Goal: Information Seeking & Learning: Check status

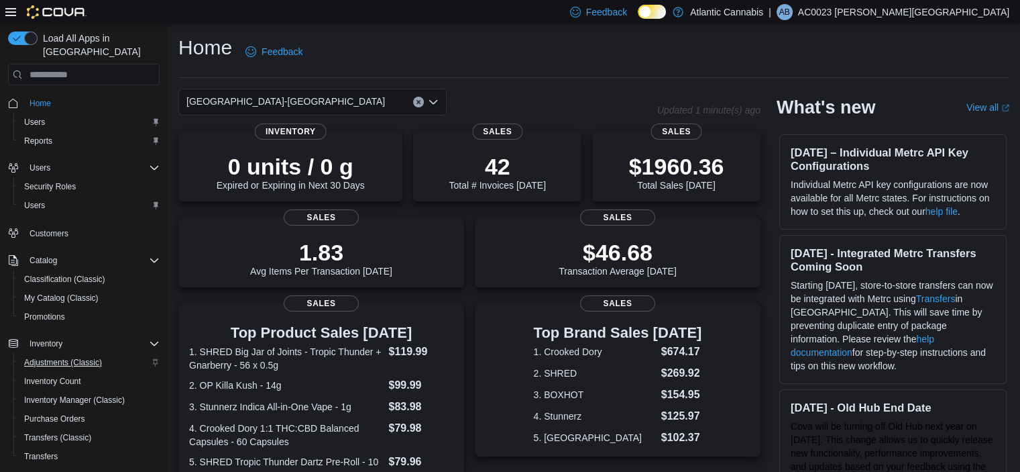
scroll to position [167, 0]
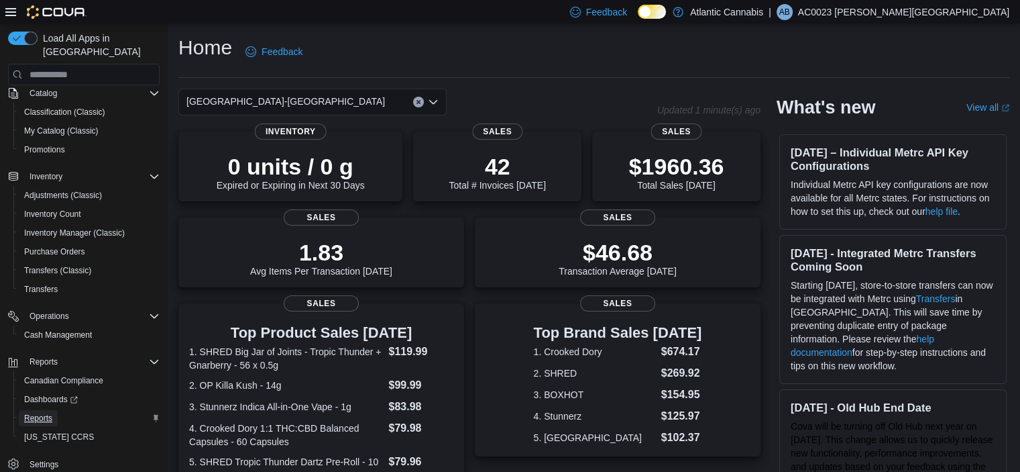
click at [39, 413] on span "Reports" at bounding box center [38, 418] width 28 height 11
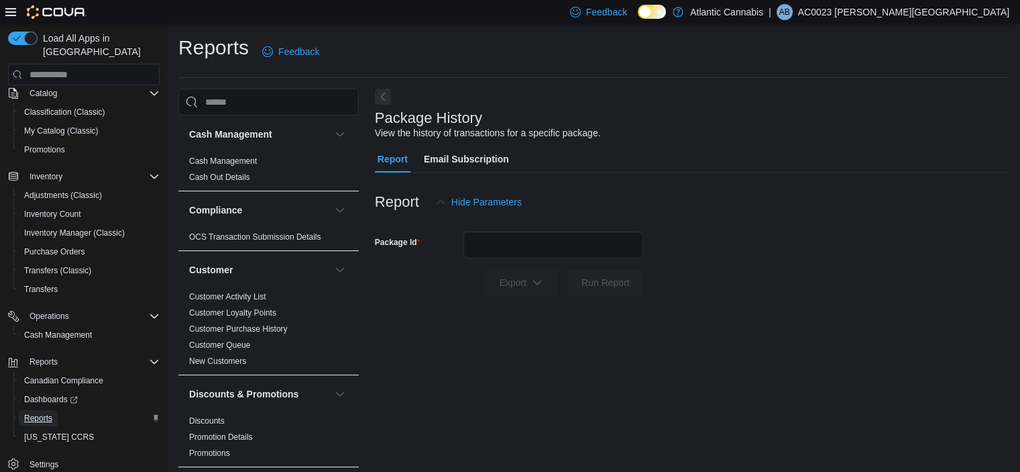
scroll to position [8, 0]
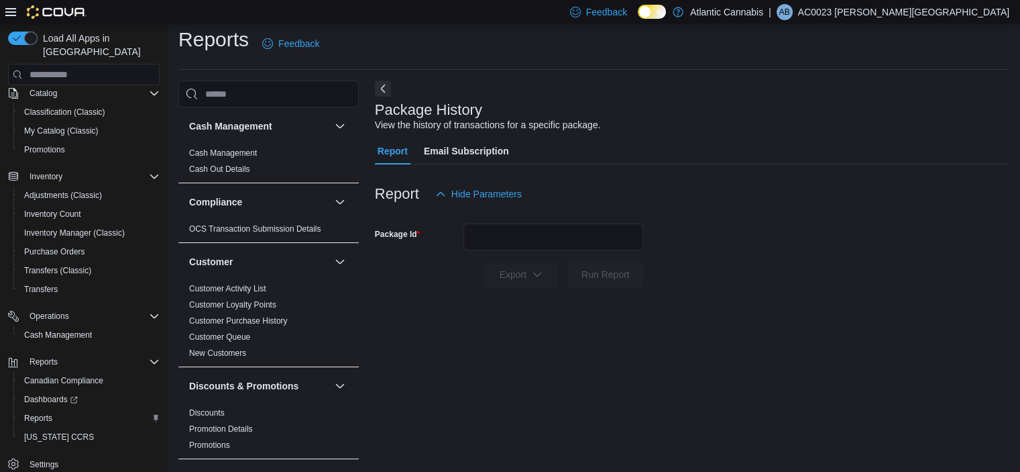
click at [285, 342] on ul "Customer Activity List Customer Loyalty Points Customer Purchase History Custom…" at bounding box center [269, 320] width 170 height 80
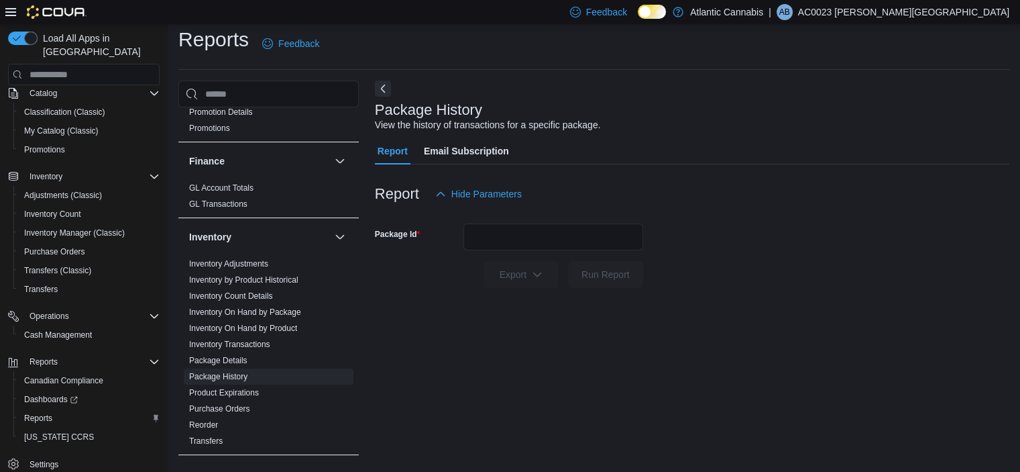
scroll to position [317, 0]
click at [250, 346] on link "Inventory Transactions" at bounding box center [229, 343] width 81 height 9
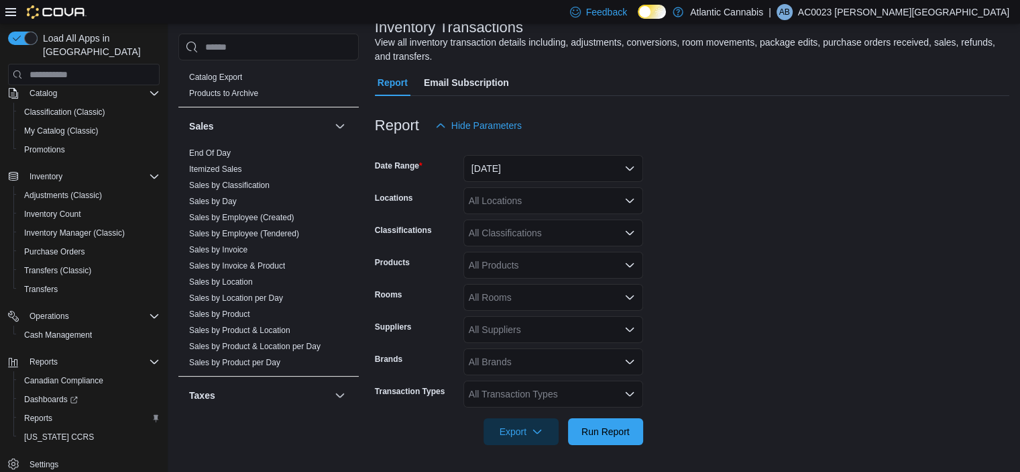
scroll to position [891, 0]
click at [260, 303] on span "Sales by Product" at bounding box center [269, 311] width 170 height 16
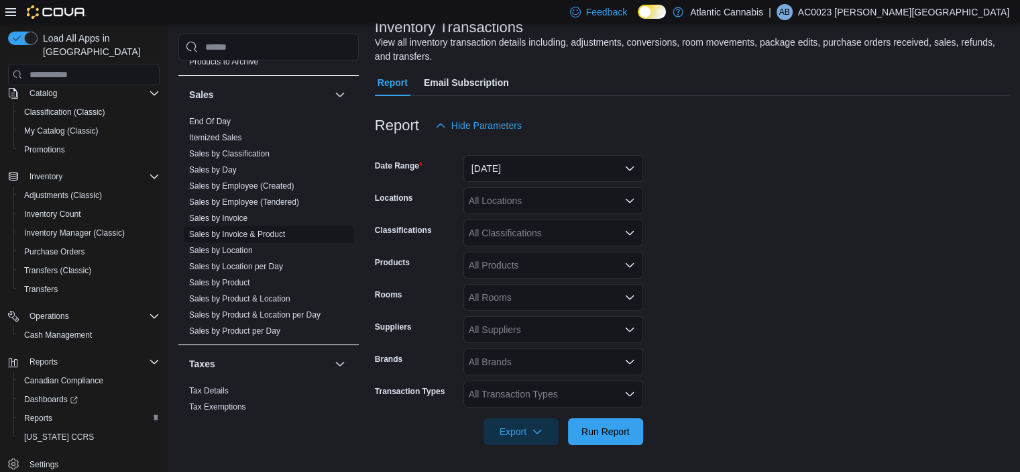
scroll to position [919, 0]
click at [260, 199] on link "Sales by Employee (Tendered)" at bounding box center [244, 202] width 110 height 9
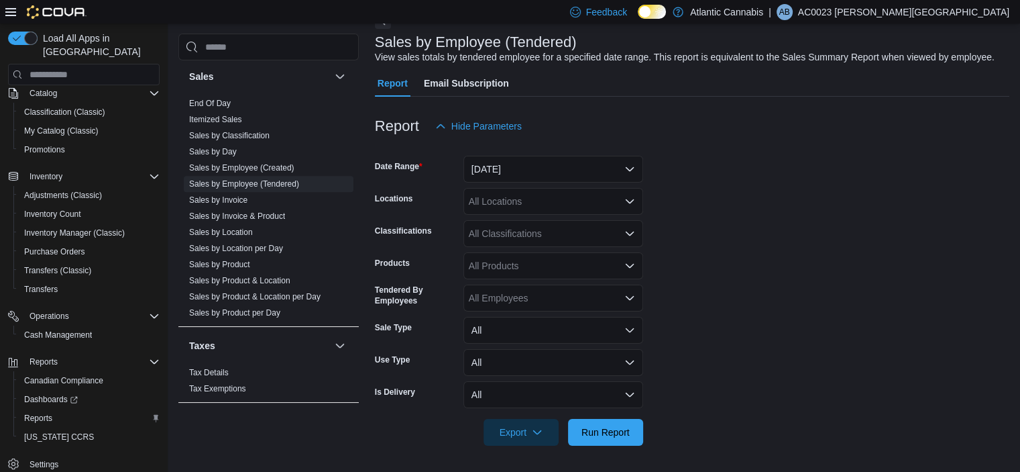
scroll to position [75, 0]
click at [530, 328] on button "All" at bounding box center [554, 330] width 180 height 27
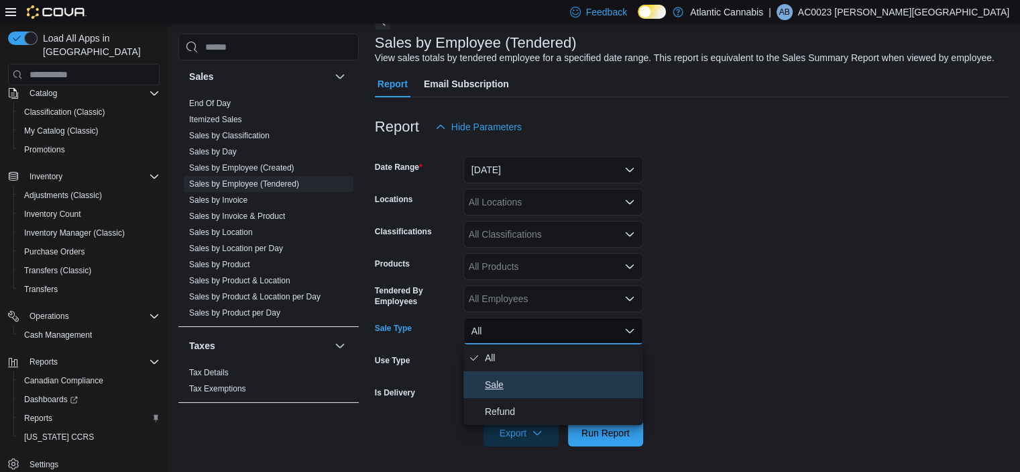
click at [539, 383] on span "Sale" at bounding box center [561, 384] width 153 height 16
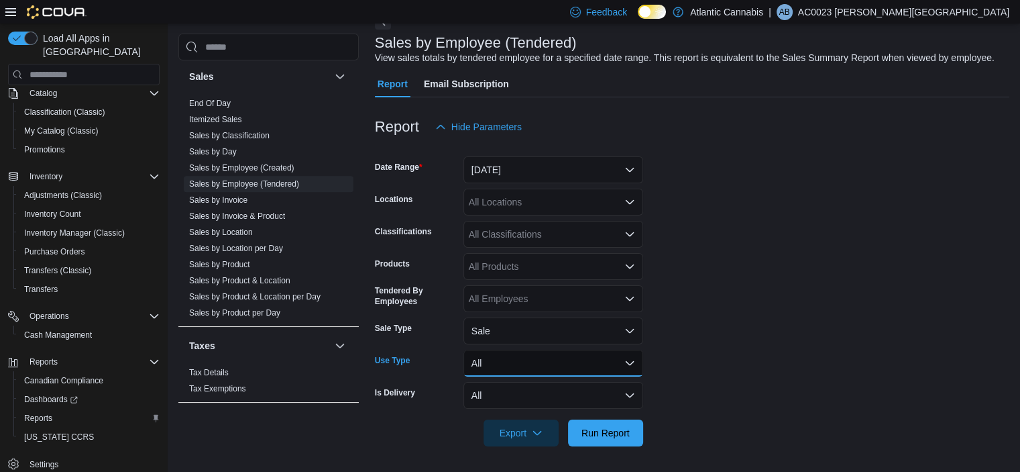
click at [523, 364] on button "All" at bounding box center [554, 362] width 180 height 27
drag, startPoint x: 773, startPoint y: 378, endPoint x: 765, endPoint y: 378, distance: 8.1
click at [771, 378] on form "Date Range Yesterday Locations All Locations Classifications All Classification…" at bounding box center [692, 293] width 635 height 306
click at [531, 390] on button "All" at bounding box center [554, 395] width 180 height 27
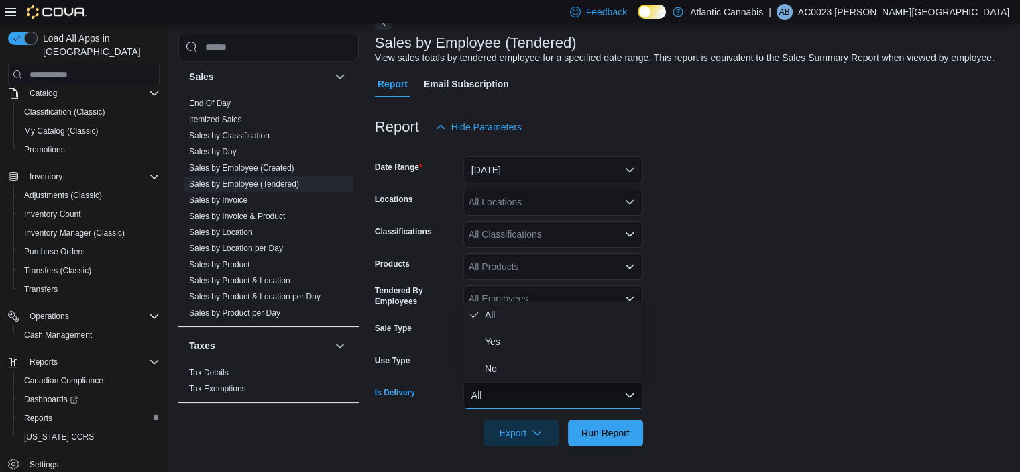
click at [760, 380] on form "Date Range Yesterday Locations All Locations Classifications All Classification…" at bounding box center [692, 293] width 635 height 306
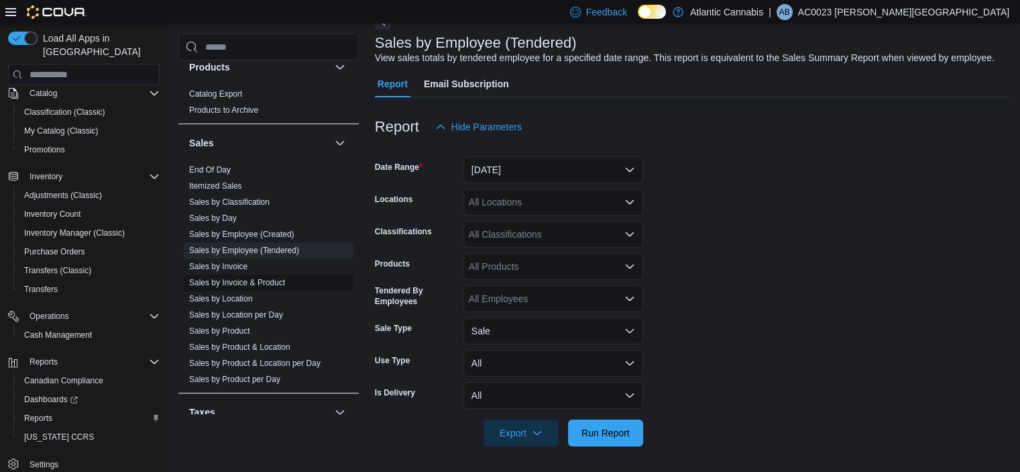
scroll to position [871, 0]
click at [231, 188] on link "Itemized Sales" at bounding box center [215, 186] width 53 height 9
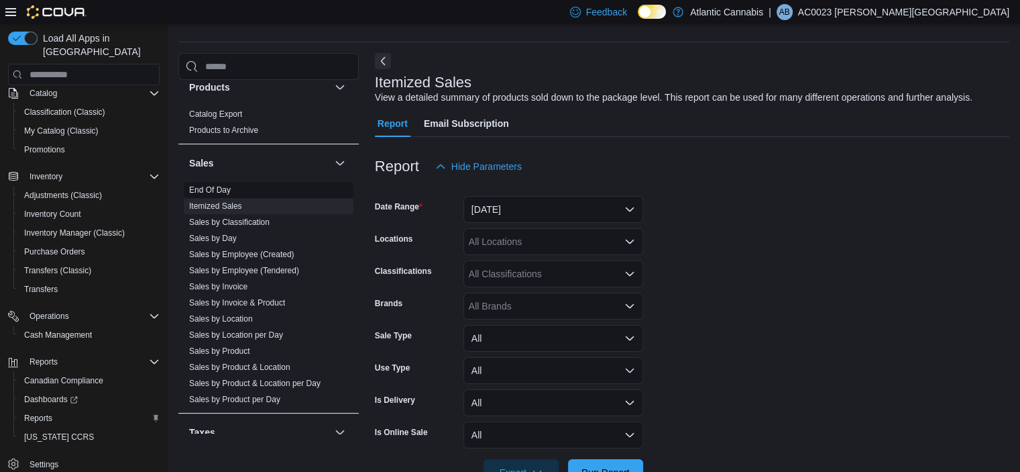
scroll to position [31, 0]
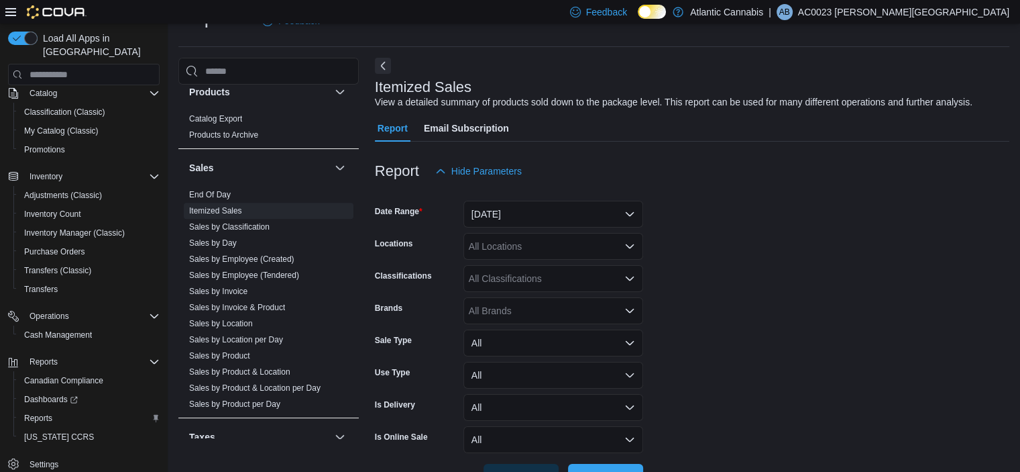
click at [745, 345] on form "Date Range Yesterday Locations All Locations Classifications All Classification…" at bounding box center [692, 337] width 635 height 306
click at [274, 276] on link "Sales by Employee (Tendered)" at bounding box center [244, 274] width 110 height 9
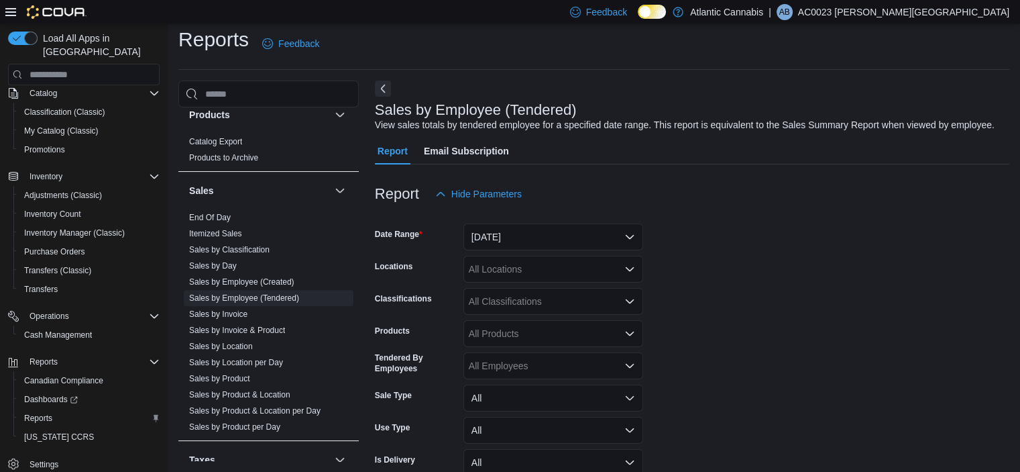
scroll to position [31, 0]
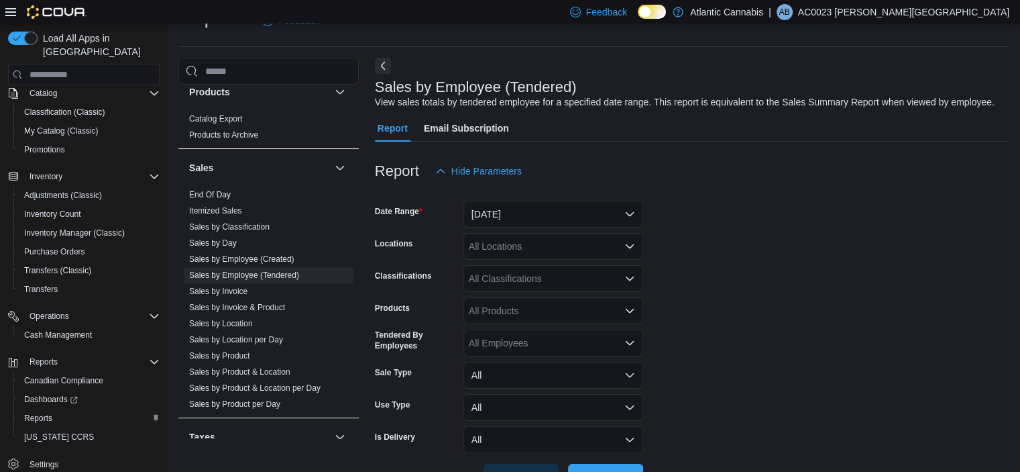
click at [674, 245] on form "Date Range Yesterday Locations All Locations Classifications All Classification…" at bounding box center [692, 337] width 635 height 306
click at [606, 252] on div "All Locations" at bounding box center [554, 246] width 180 height 27
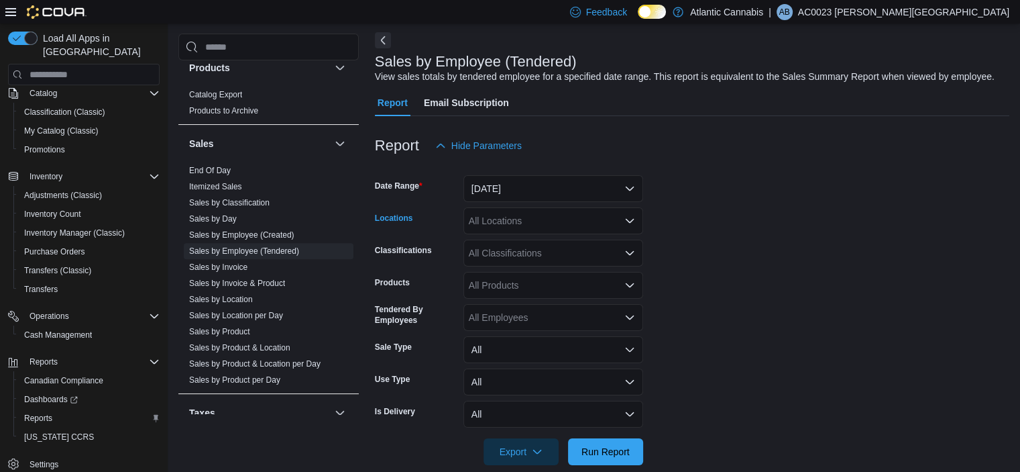
scroll to position [76, 0]
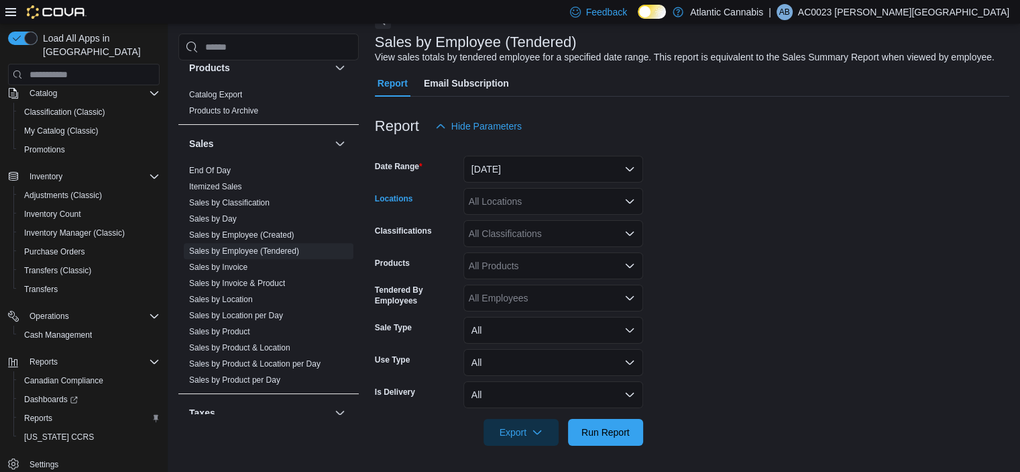
click at [543, 199] on div "All Locations Combo box. Selected. Combo box input. All Locations. Type some te…" at bounding box center [554, 201] width 180 height 27
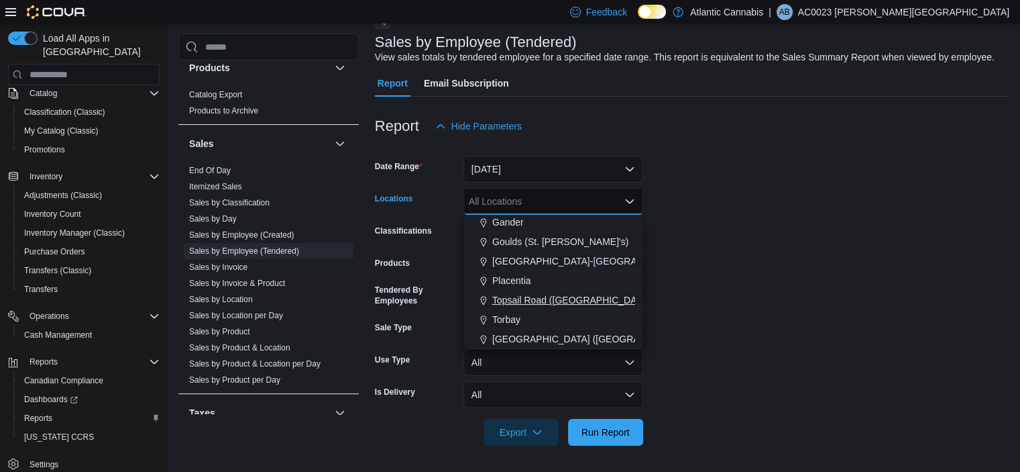
click at [559, 294] on span "Topsail Road (St. John's)" at bounding box center [611, 299] width 238 height 13
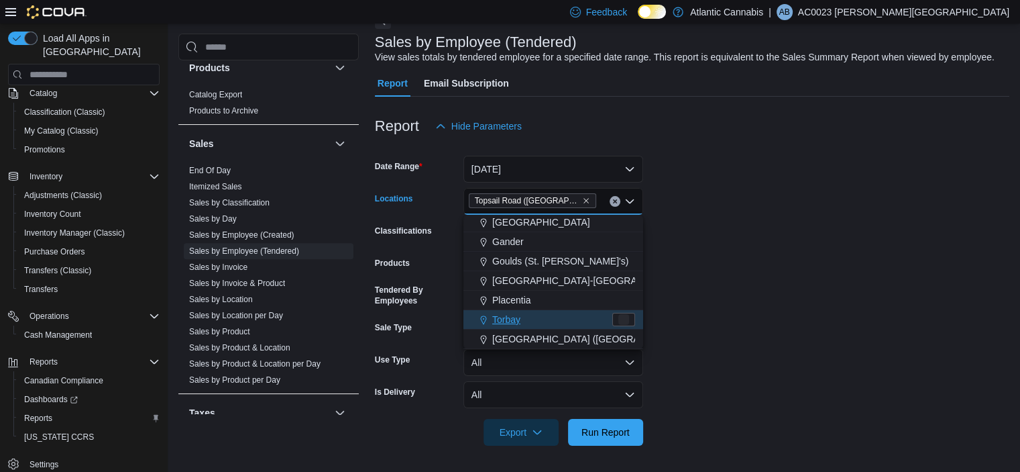
scroll to position [60, 0]
click at [780, 259] on form "Date Range Yesterday Locations Topsail Road (St. John's) Combo box. Selected. T…" at bounding box center [692, 293] width 635 height 306
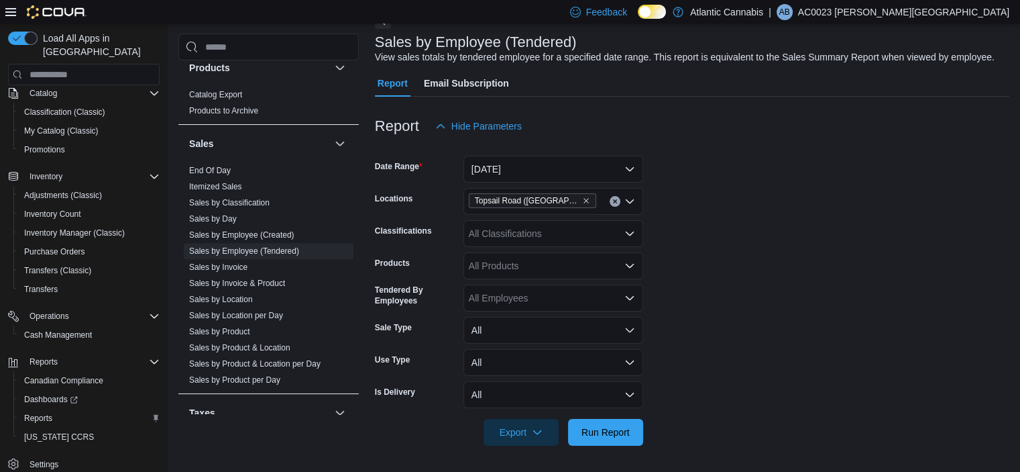
click at [518, 236] on div "All Classifications" at bounding box center [554, 233] width 180 height 27
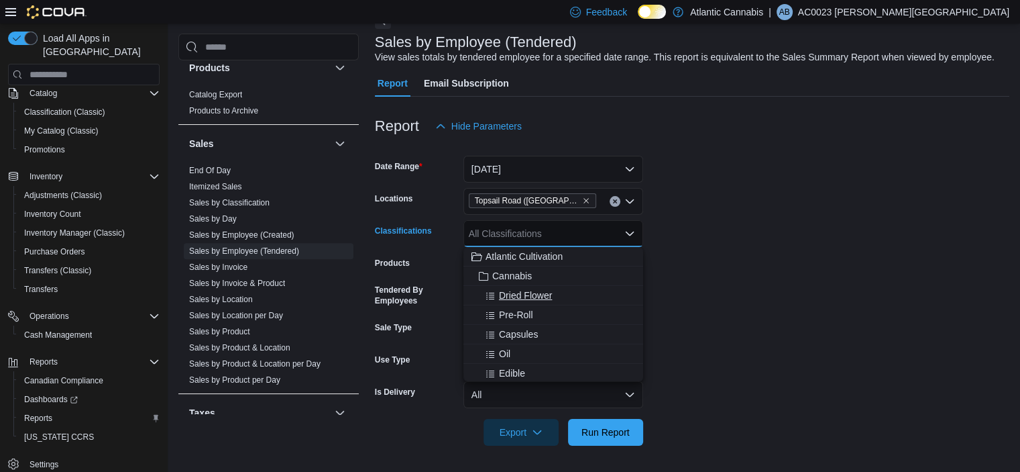
click at [538, 297] on span "Dried Flower" at bounding box center [525, 294] width 53 height 13
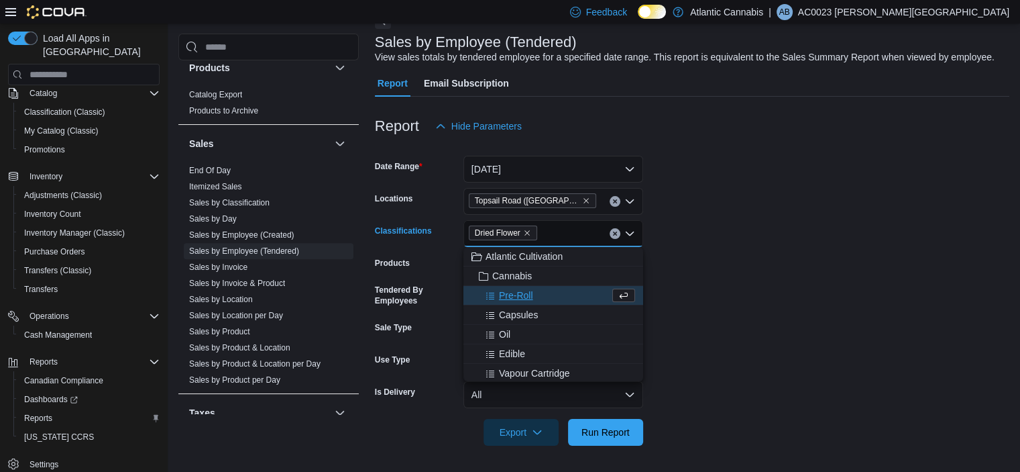
click at [718, 280] on form "Date Range Yesterday Locations Topsail Road (St. John's) Classifications Dried …" at bounding box center [692, 293] width 635 height 306
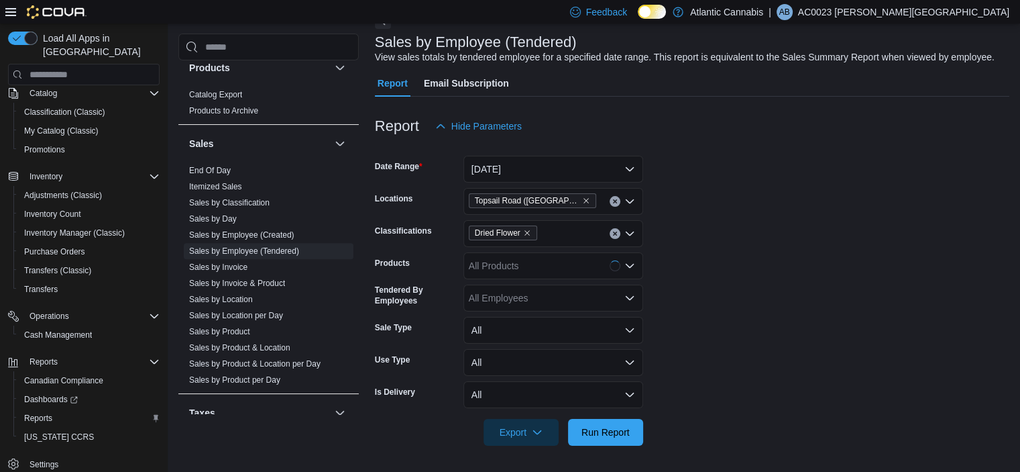
click at [515, 270] on div "All Products" at bounding box center [554, 265] width 180 height 27
click at [840, 280] on form "Date Range Yesterday Locations Topsail Road (St. John's) Classifications Dried …" at bounding box center [692, 293] width 635 height 306
click at [564, 305] on div "All Employees" at bounding box center [554, 297] width 180 height 27
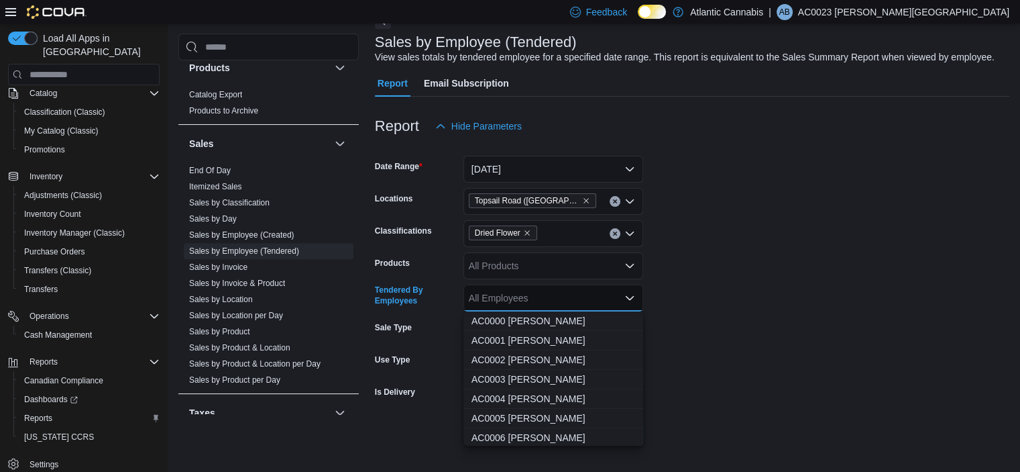
click at [788, 283] on form "Date Range Yesterday Locations Topsail Road (St. John's) Classifications Dried …" at bounding box center [692, 293] width 635 height 306
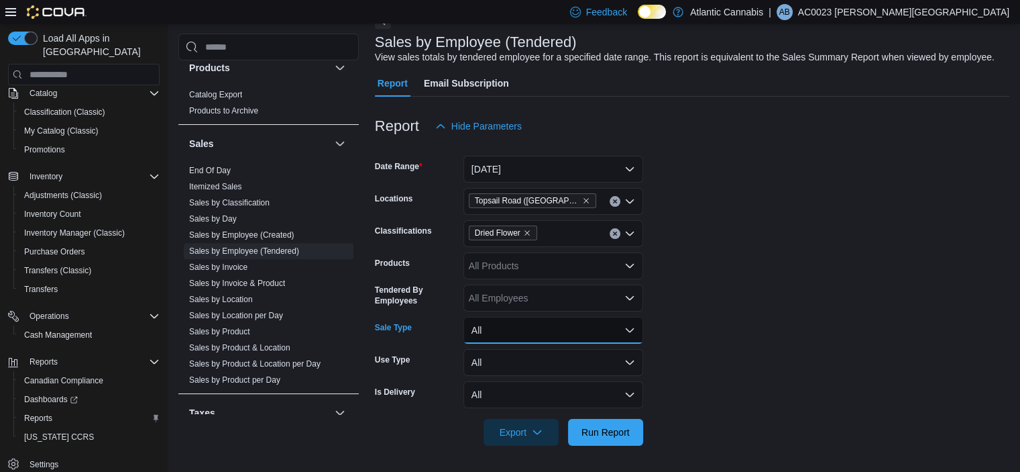
click at [537, 325] on button "All" at bounding box center [554, 330] width 180 height 27
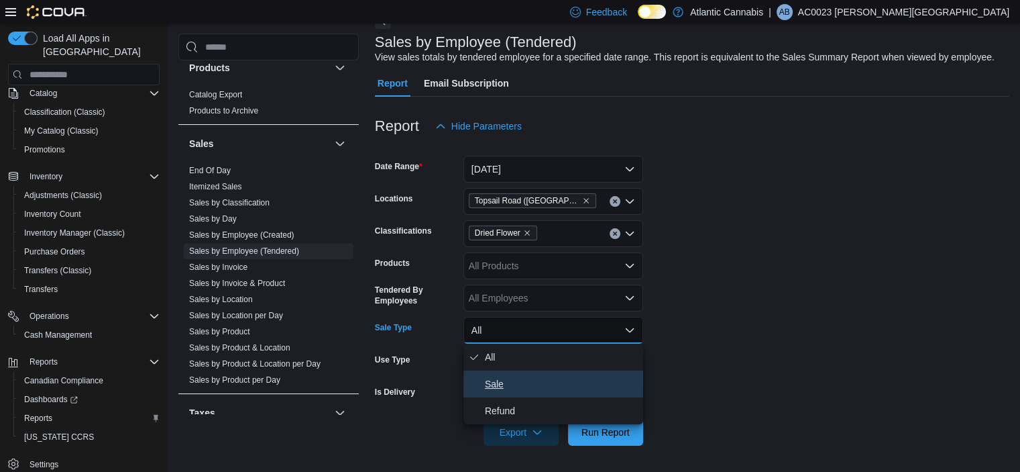
click at [504, 383] on span "Sale" at bounding box center [561, 384] width 153 height 16
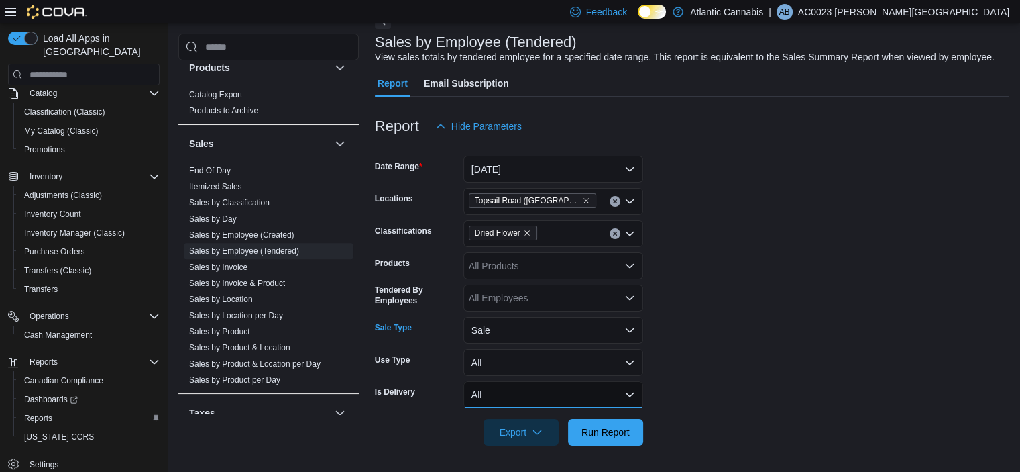
click at [585, 386] on button "All" at bounding box center [554, 394] width 180 height 27
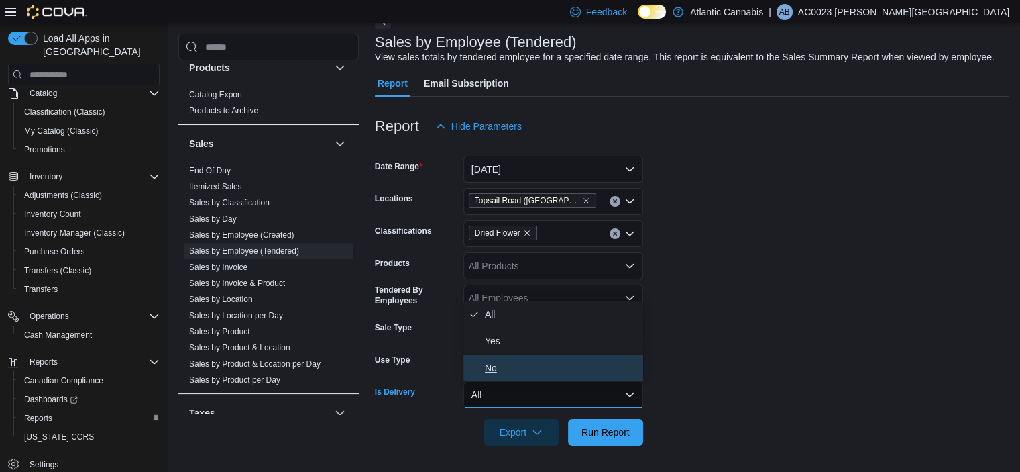
click at [499, 365] on span "No" at bounding box center [561, 368] width 153 height 16
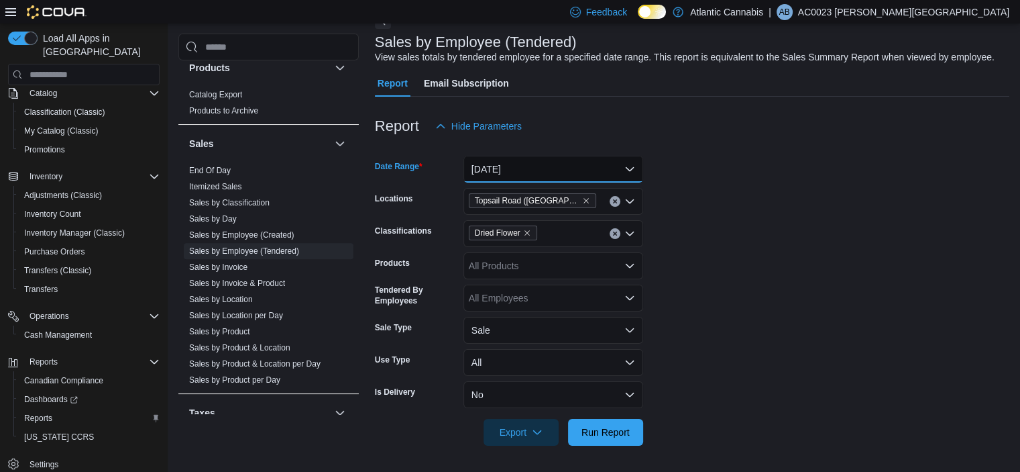
click at [545, 172] on button "Yesterday" at bounding box center [554, 169] width 180 height 27
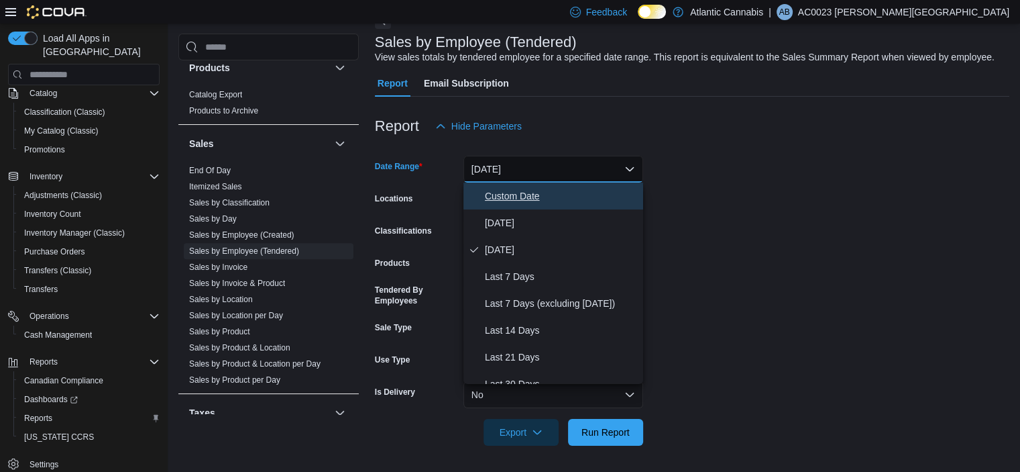
click at [528, 194] on span "Custom Date" at bounding box center [561, 196] width 153 height 16
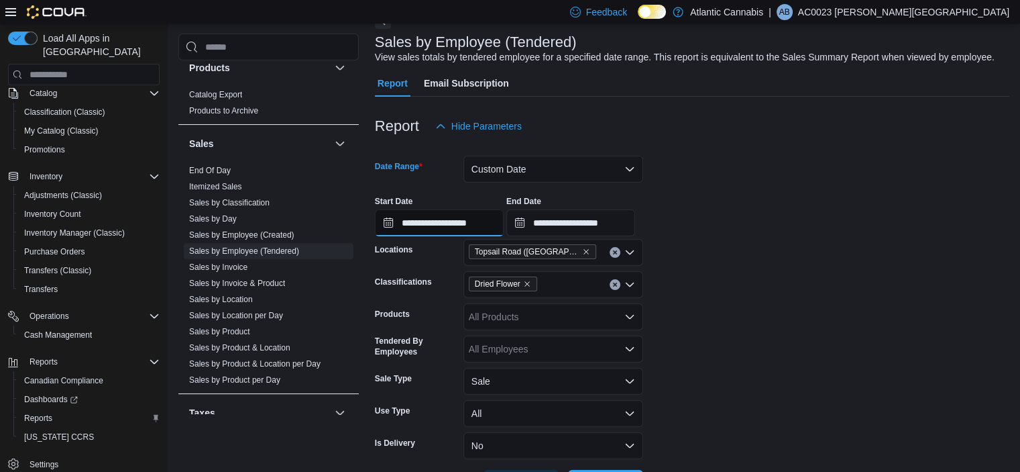
click at [488, 219] on input "**********" at bounding box center [439, 222] width 129 height 27
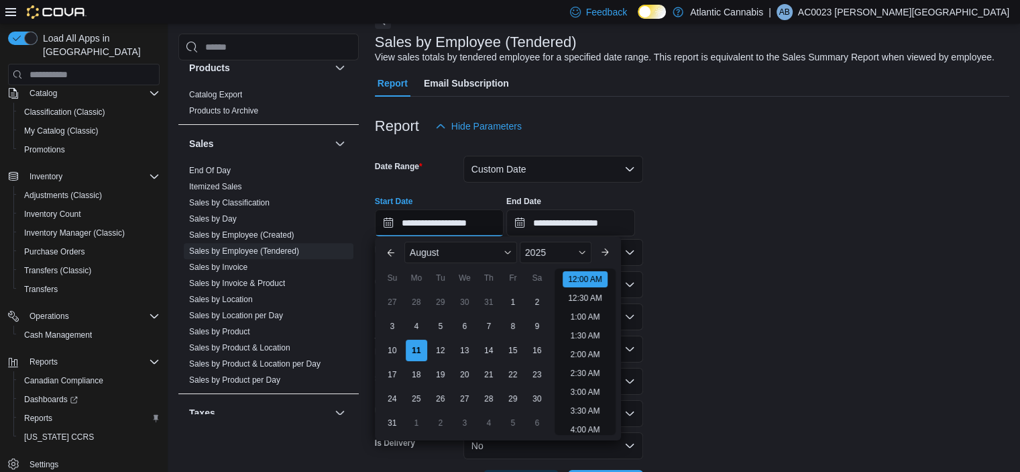
scroll to position [42, 0]
click at [395, 252] on button "Previous Month" at bounding box center [390, 251] width 21 height 21
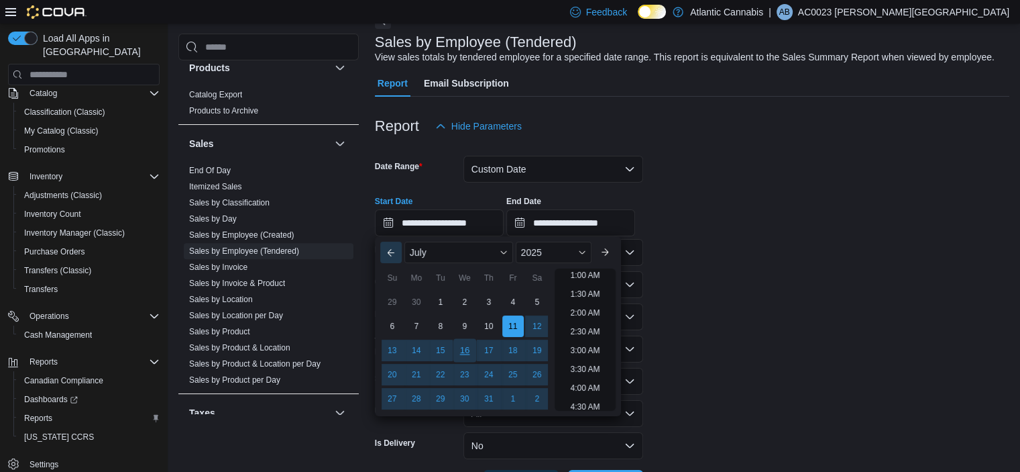
scroll to position [3, 0]
click at [416, 391] on div "28" at bounding box center [415, 398] width 23 height 23
type input "**********"
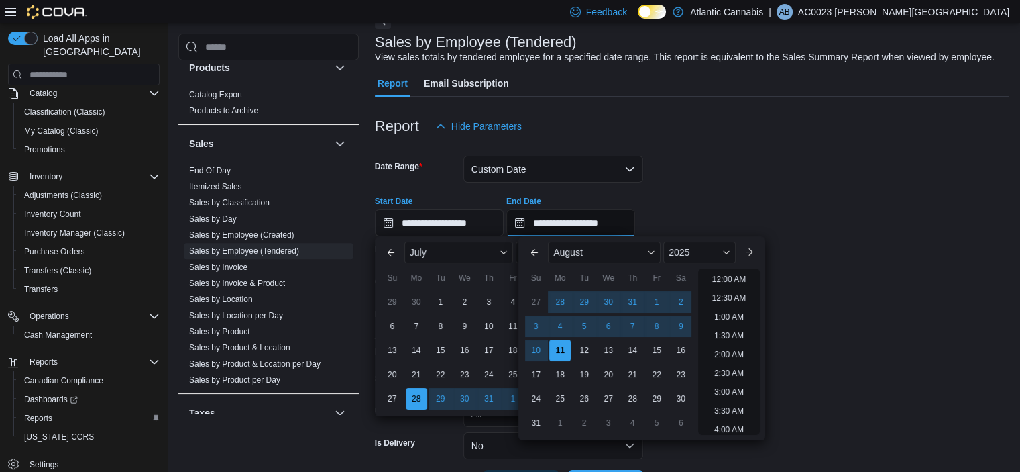
click at [567, 224] on input "**********" at bounding box center [570, 222] width 129 height 27
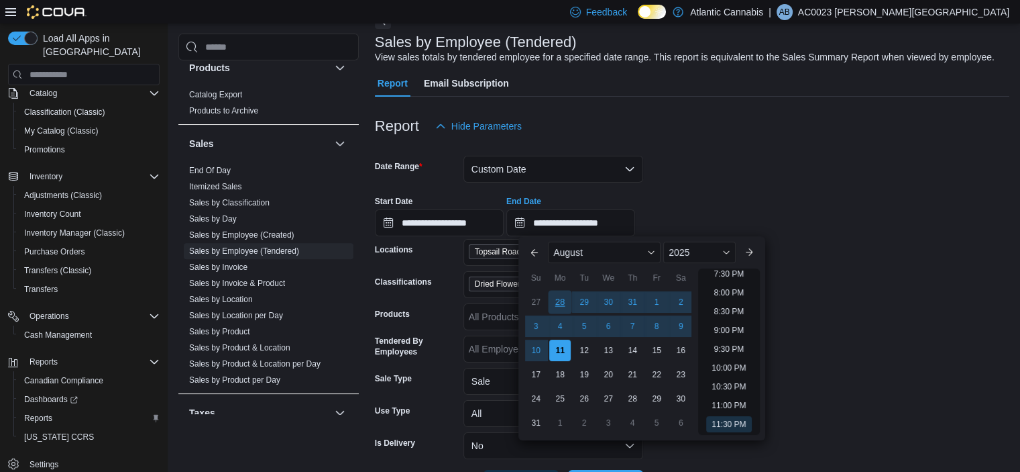
click at [557, 303] on div "28" at bounding box center [560, 301] width 23 height 23
type input "**********"
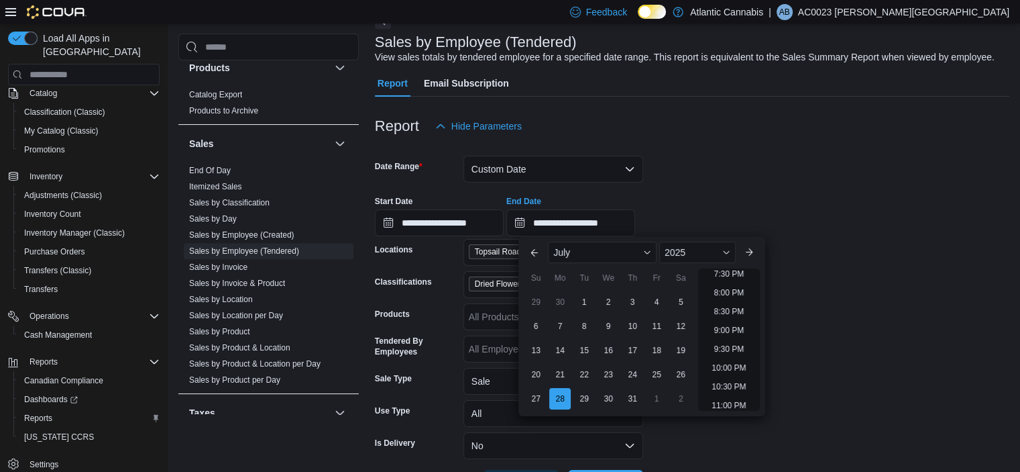
click at [819, 262] on form "**********" at bounding box center [692, 318] width 635 height 357
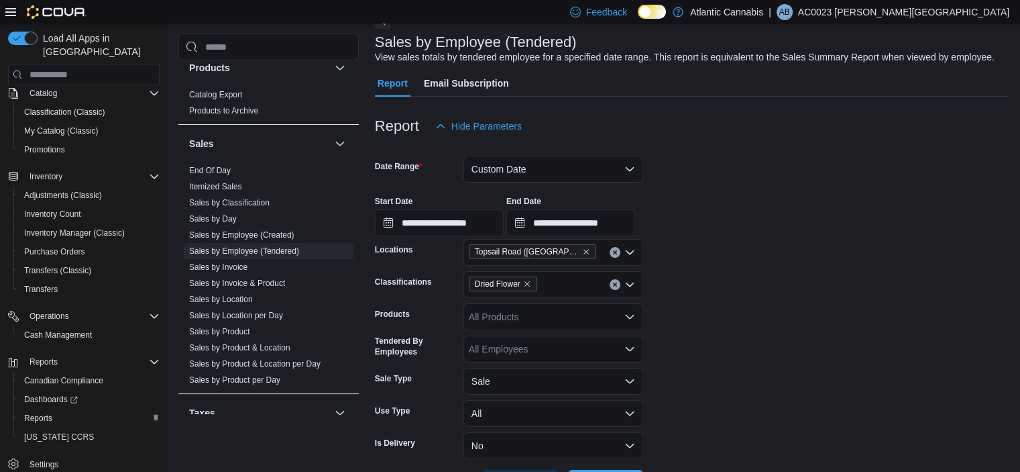
scroll to position [127, 0]
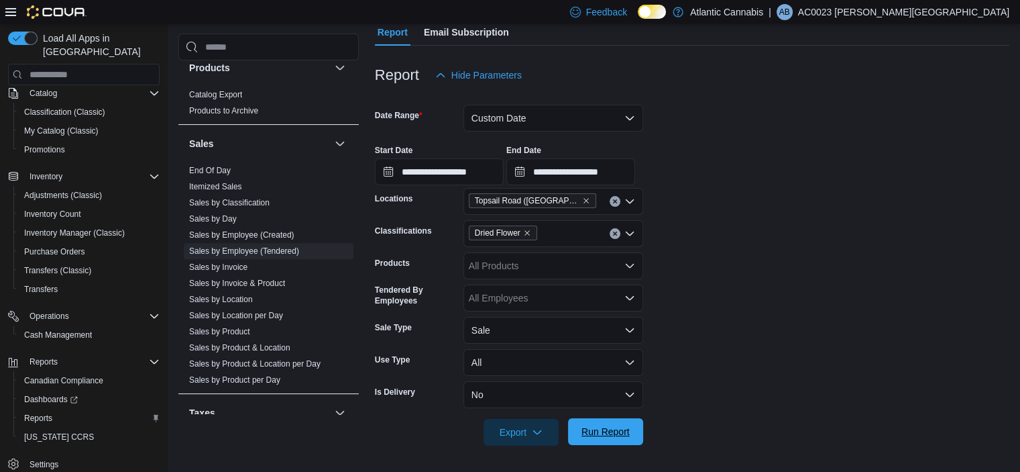
click at [608, 426] on span "Run Report" at bounding box center [606, 431] width 48 height 13
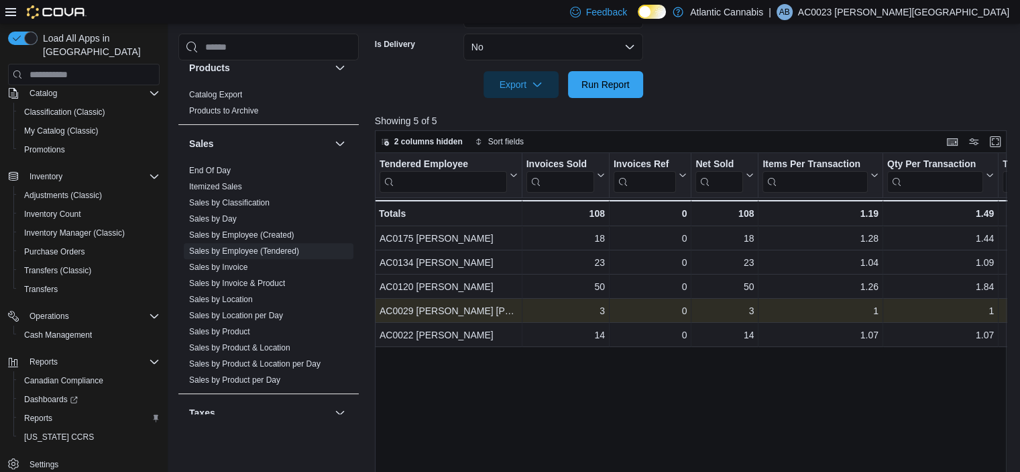
scroll to position [453, 0]
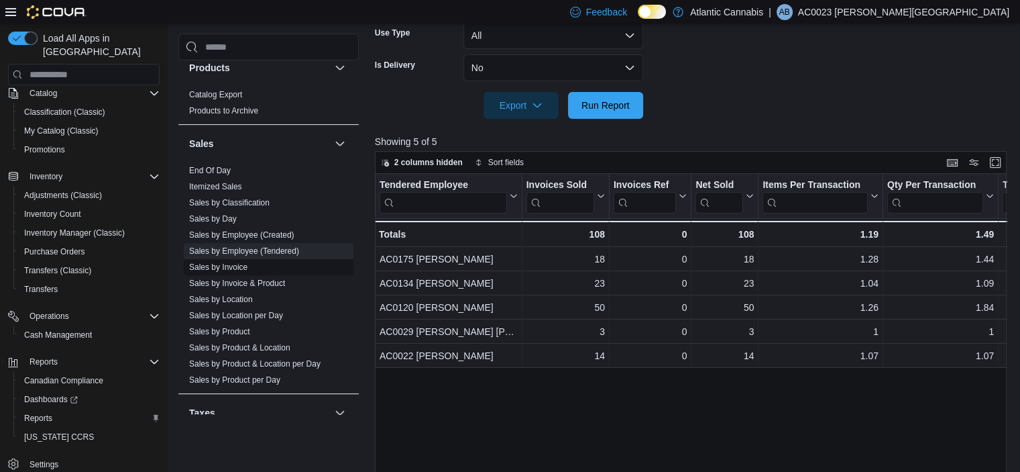
click at [250, 265] on span "Sales by Invoice" at bounding box center [269, 267] width 170 height 16
click at [225, 264] on link "Sales by Invoice" at bounding box center [218, 266] width 58 height 9
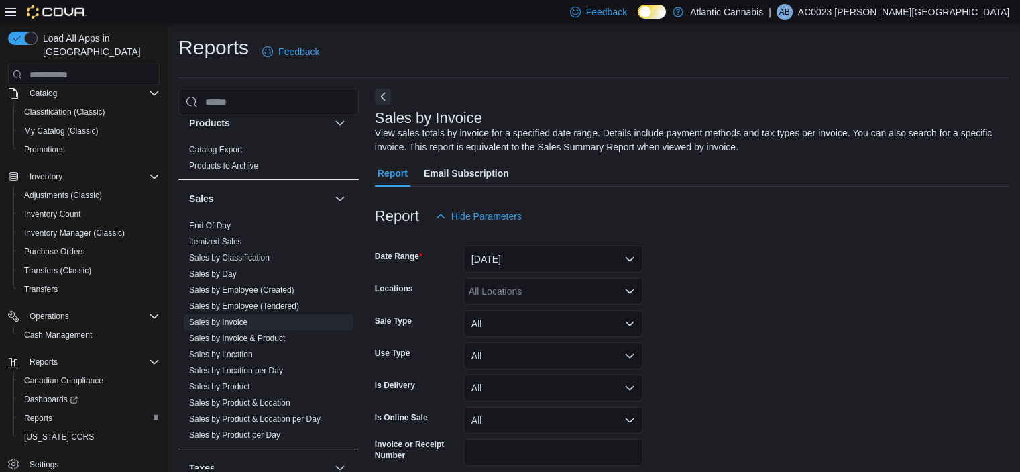
scroll to position [58, 0]
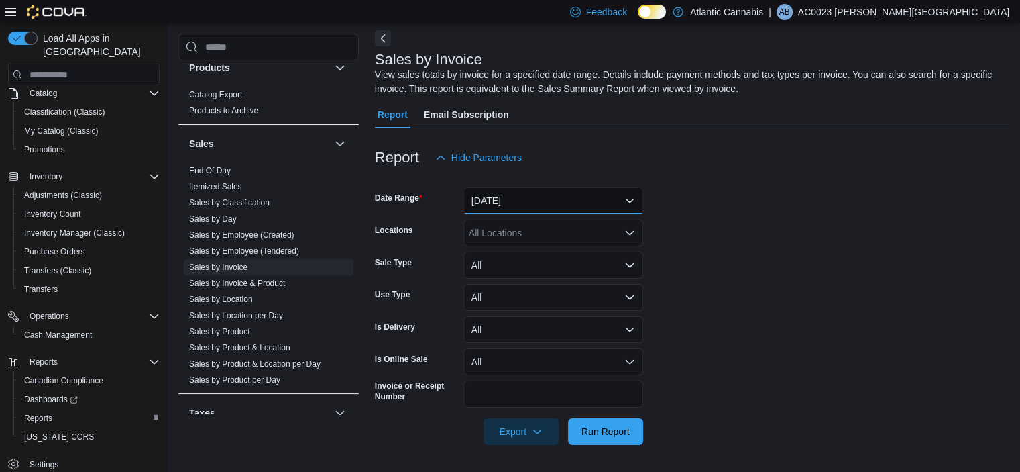
click at [495, 205] on button "Yesterday" at bounding box center [554, 200] width 180 height 27
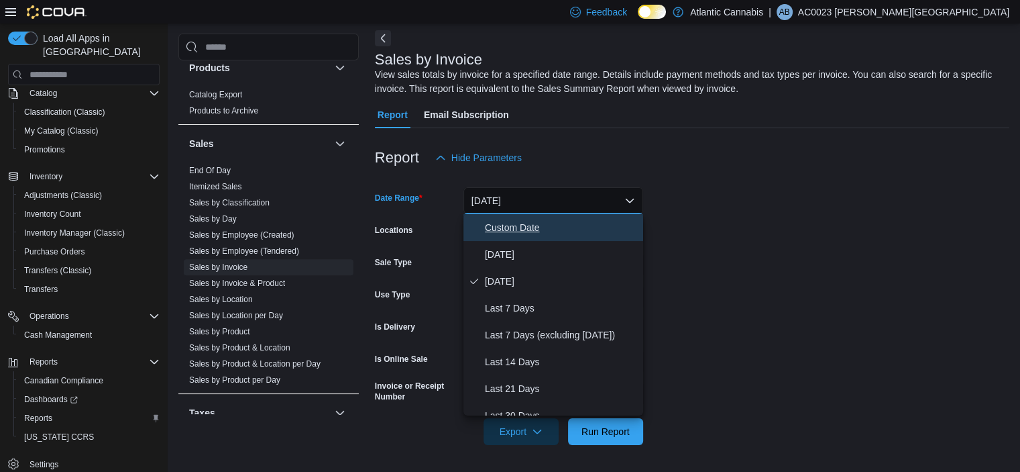
click at [521, 229] on span "Custom Date" at bounding box center [561, 227] width 153 height 16
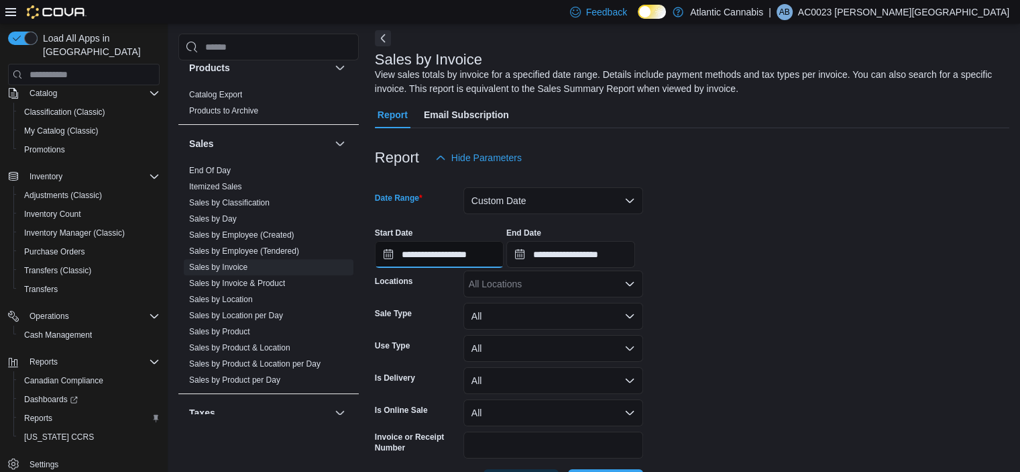
click at [456, 259] on input "**********" at bounding box center [439, 254] width 129 height 27
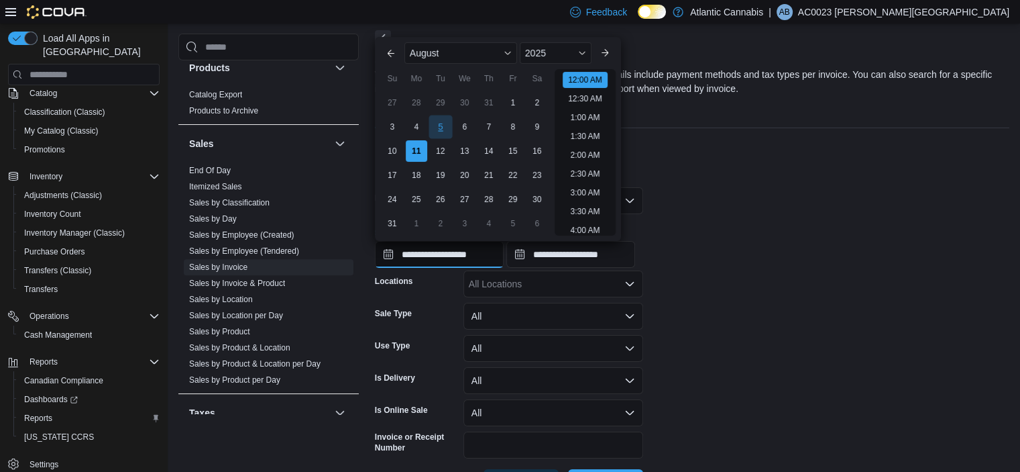
scroll to position [42, 0]
click at [389, 61] on button "Previous Month" at bounding box center [390, 52] width 21 height 21
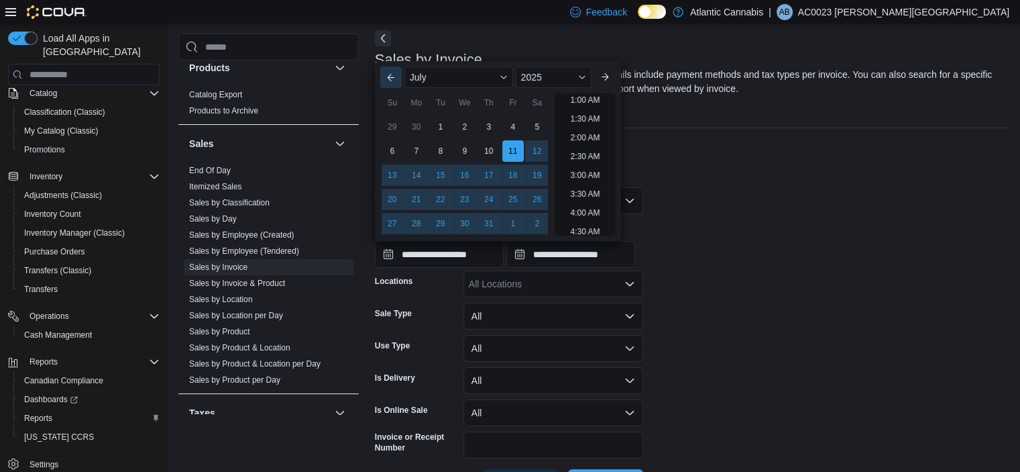
scroll to position [3, 0]
click at [415, 223] on div "28" at bounding box center [415, 223] width 23 height 23
type input "**********"
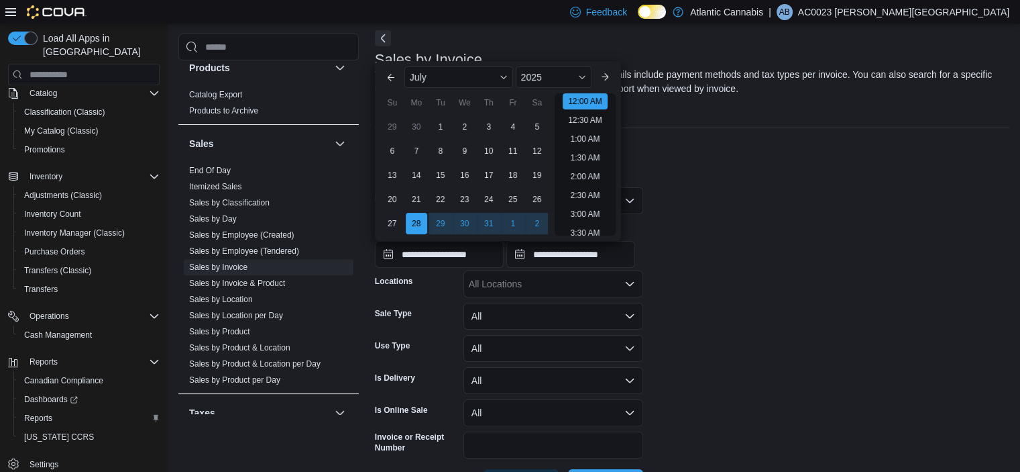
click at [730, 211] on form "**********" at bounding box center [692, 333] width 635 height 325
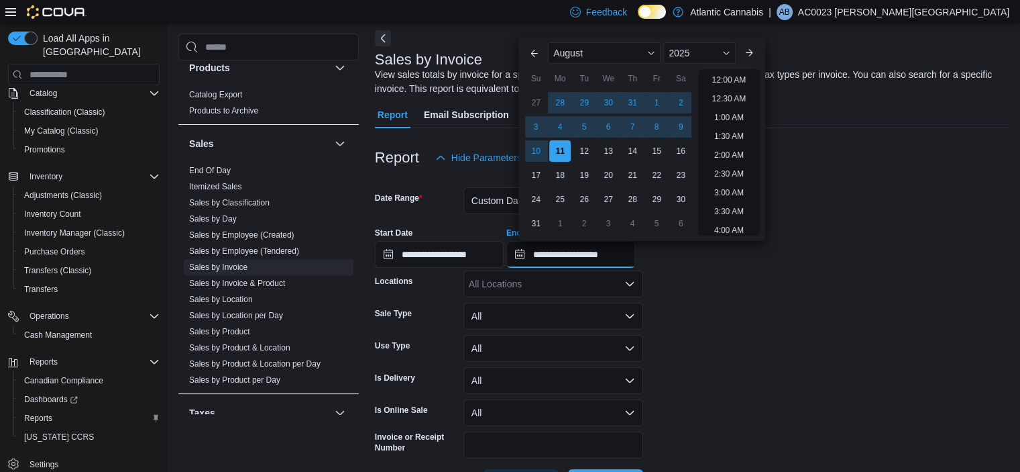
click at [581, 254] on input "**********" at bounding box center [570, 254] width 129 height 27
click at [566, 97] on div "28" at bounding box center [560, 102] width 23 height 23
type input "**********"
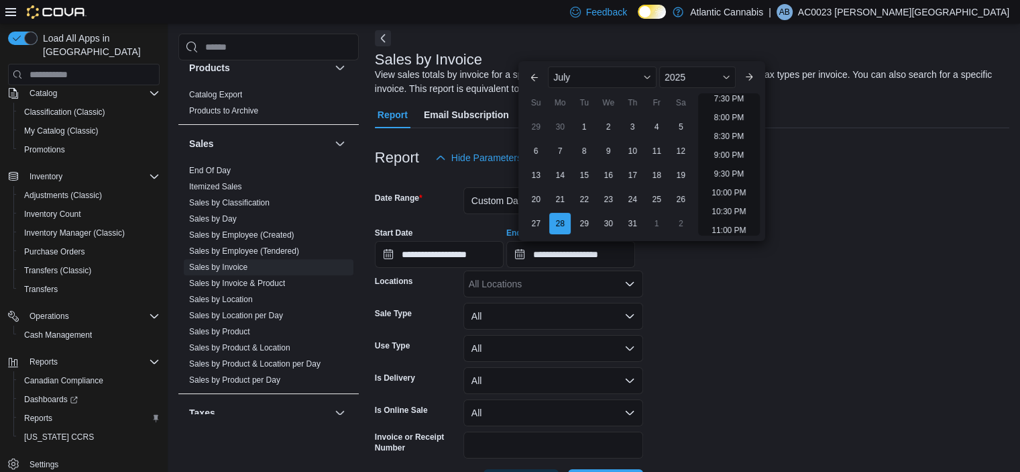
click at [790, 322] on form "**********" at bounding box center [692, 333] width 635 height 325
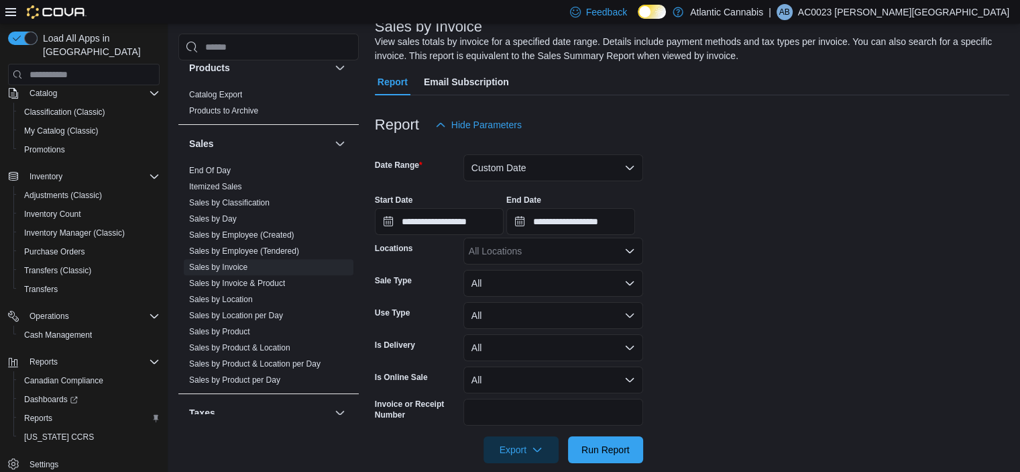
scroll to position [109, 0]
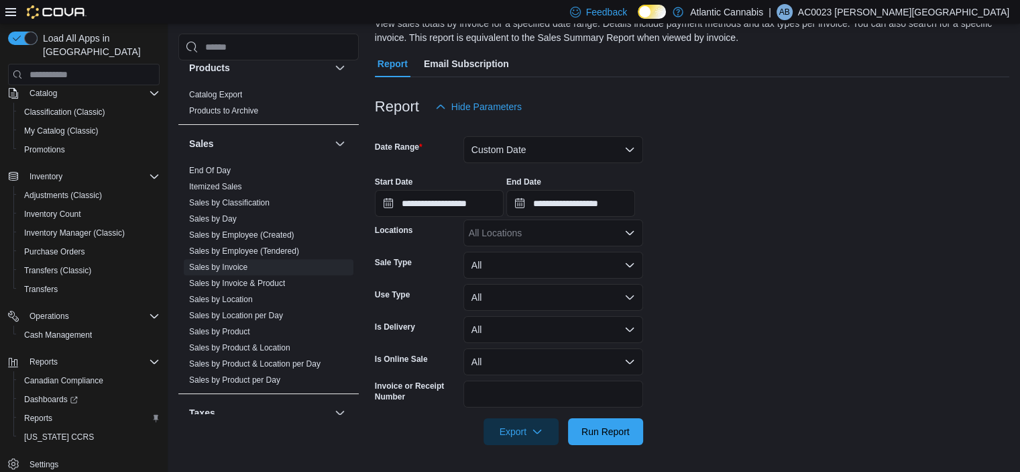
click at [534, 233] on div "All Locations" at bounding box center [554, 232] width 180 height 27
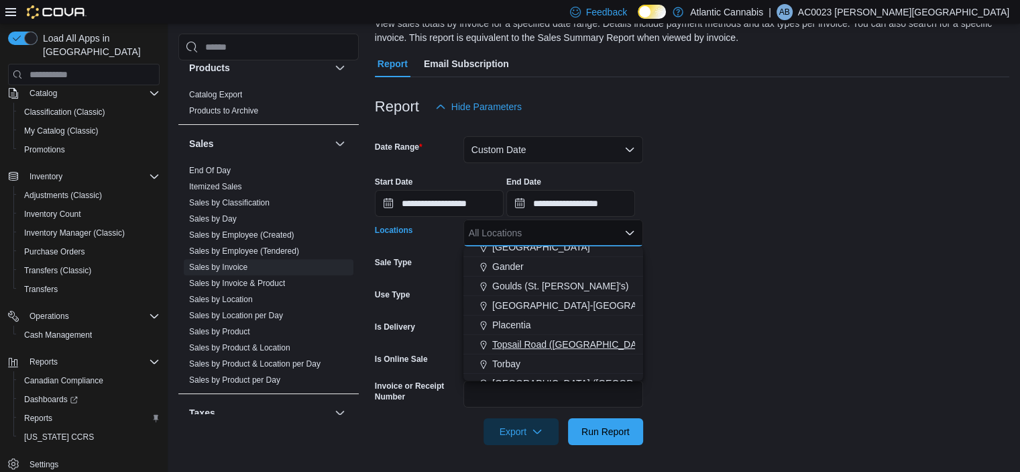
click at [541, 339] on span "Topsail Road (St. John's)" at bounding box center [611, 343] width 238 height 13
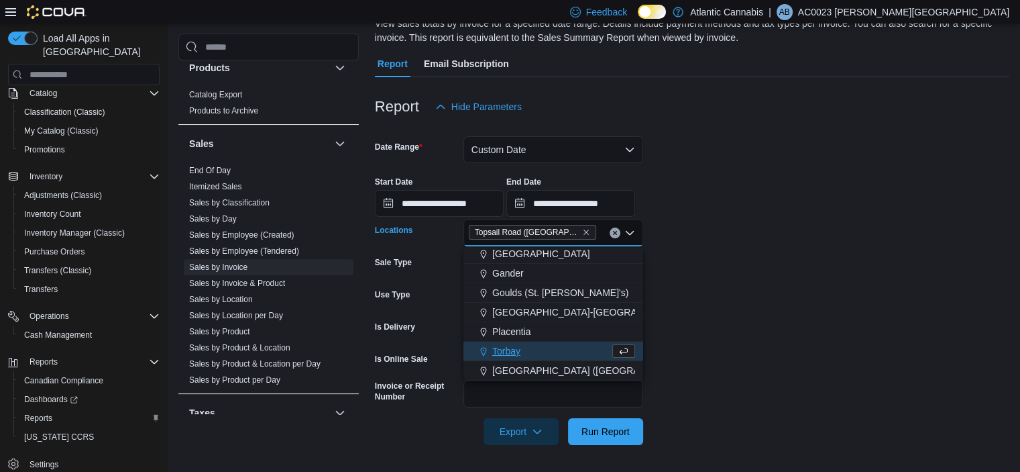
click at [747, 295] on form "**********" at bounding box center [692, 282] width 635 height 325
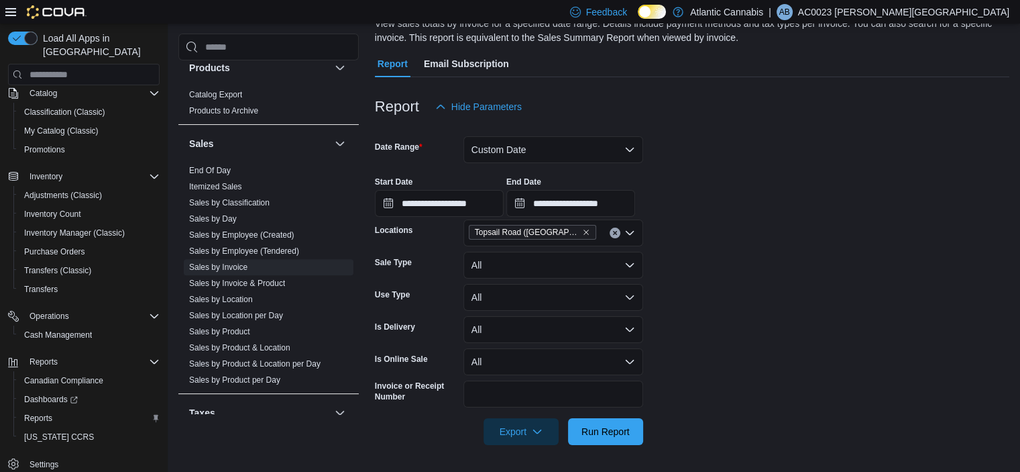
click at [713, 313] on form "**********" at bounding box center [692, 282] width 635 height 325
click at [550, 268] on button "All" at bounding box center [554, 265] width 180 height 27
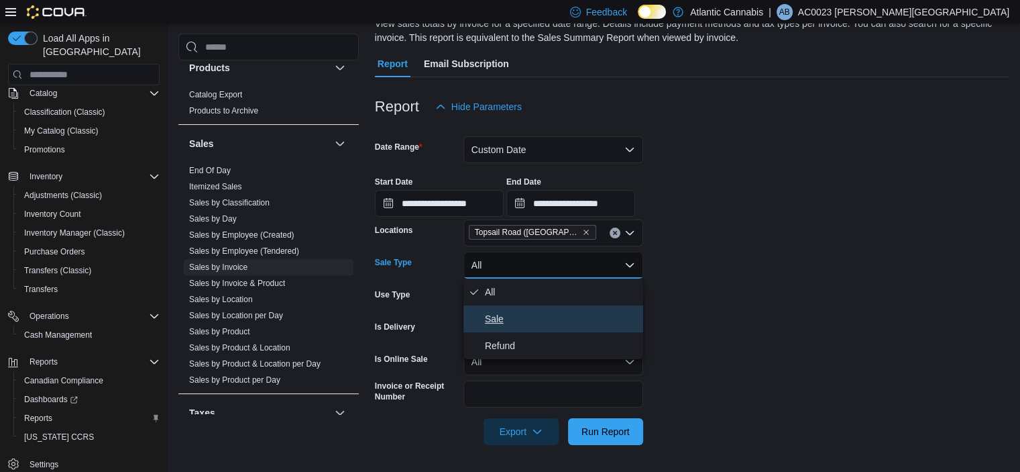
click at [502, 318] on span "Sale" at bounding box center [561, 319] width 153 height 16
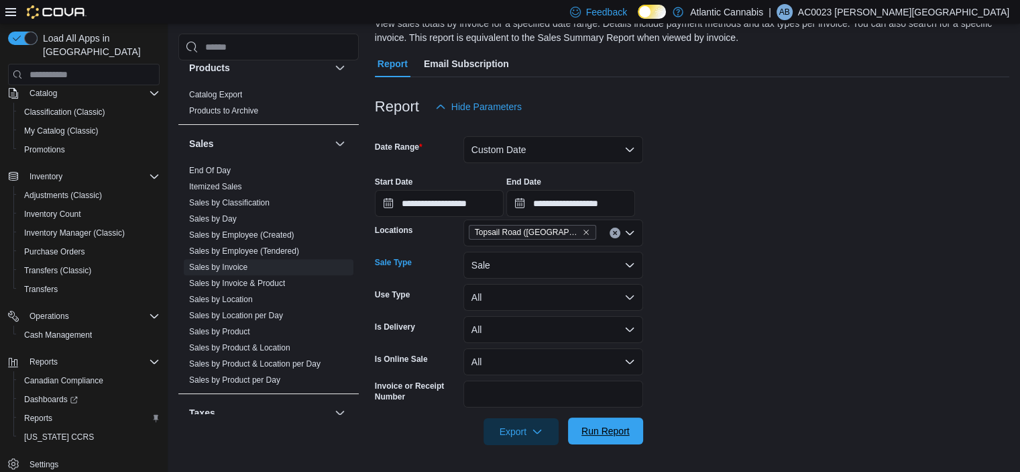
click at [616, 439] on span "Run Report" at bounding box center [605, 430] width 59 height 27
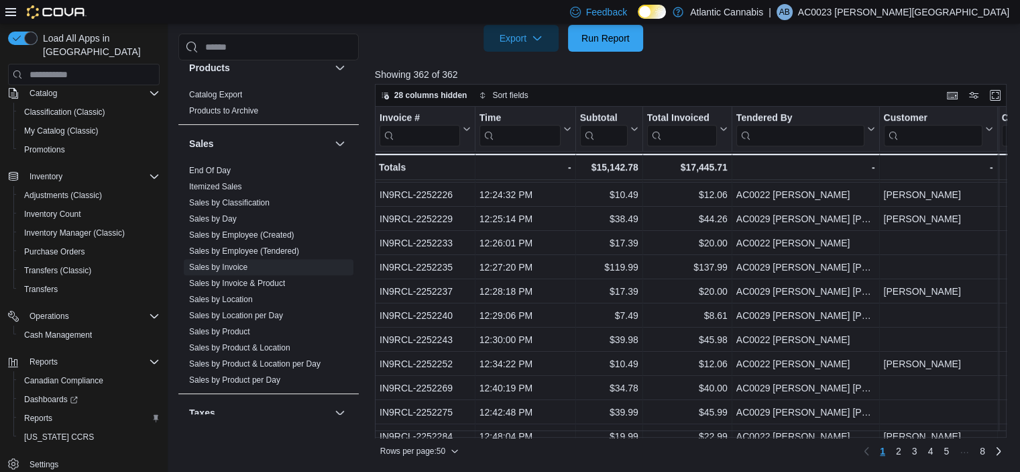
scroll to position [957, 0]
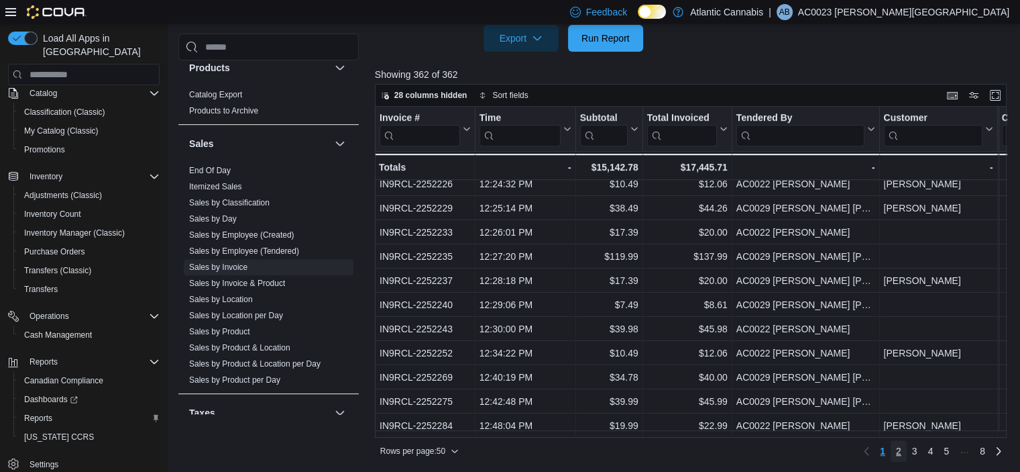
click at [902, 453] on span "2" at bounding box center [898, 450] width 5 height 13
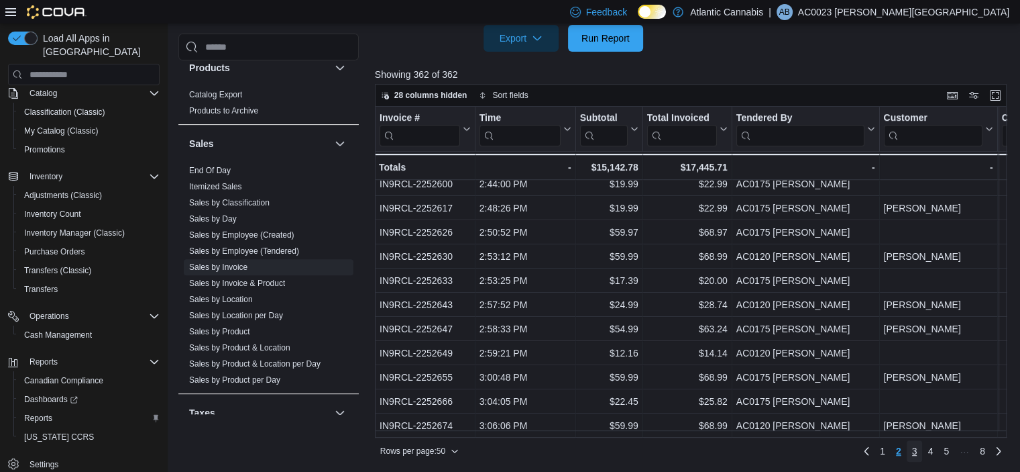
click at [918, 447] on span "3" at bounding box center [914, 450] width 5 height 13
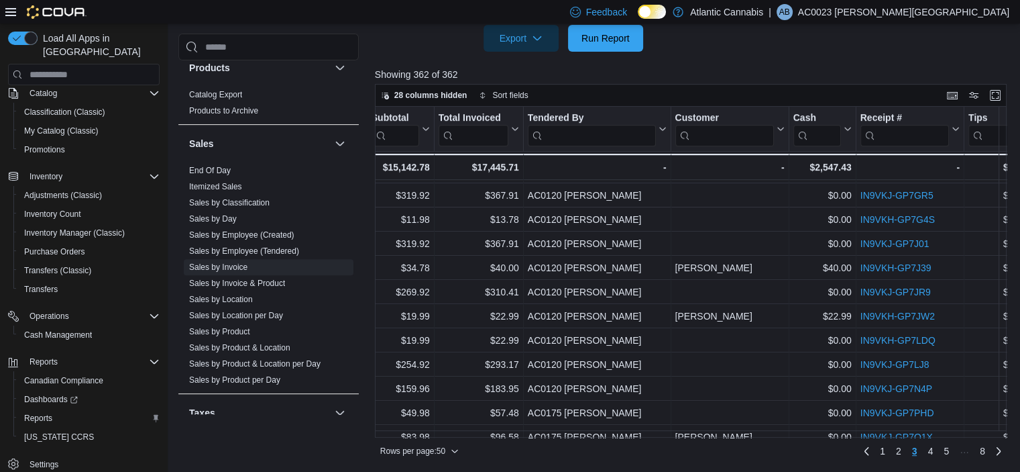
scroll to position [890, 233]
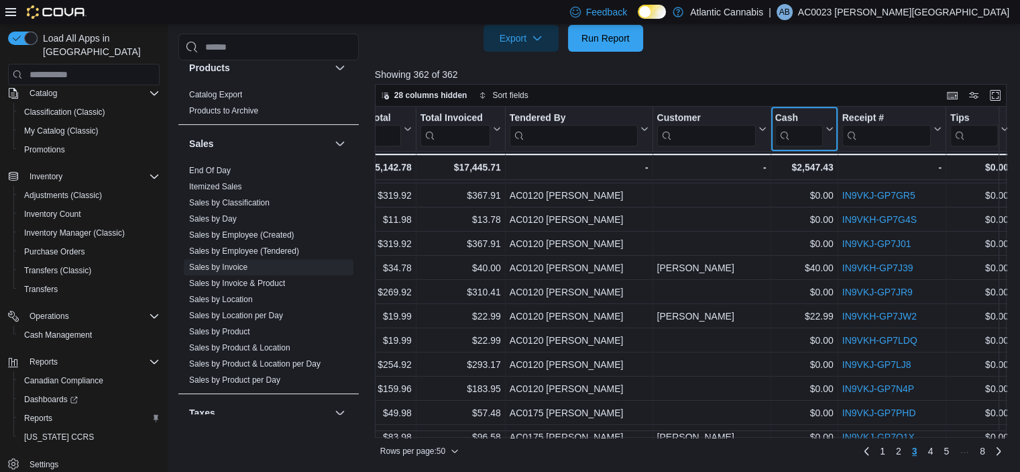
click at [798, 134] on input "search" at bounding box center [799, 135] width 48 height 21
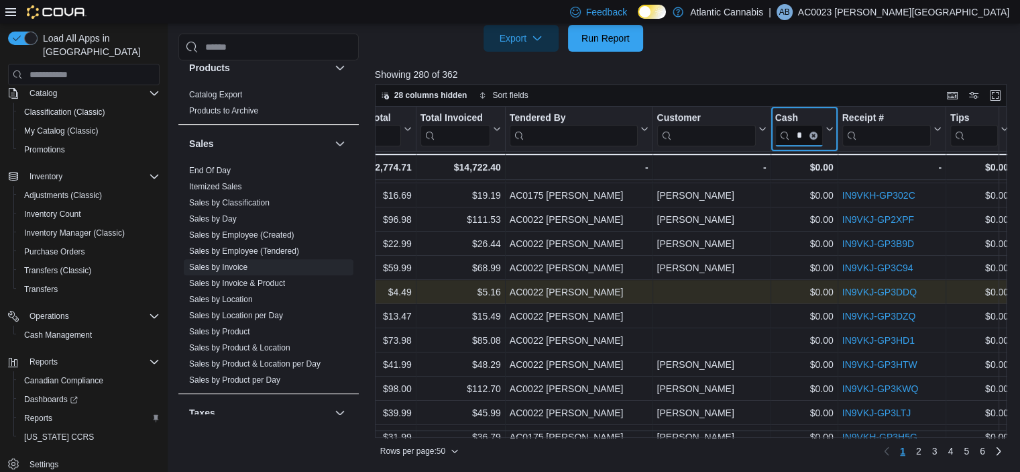
type input "*"
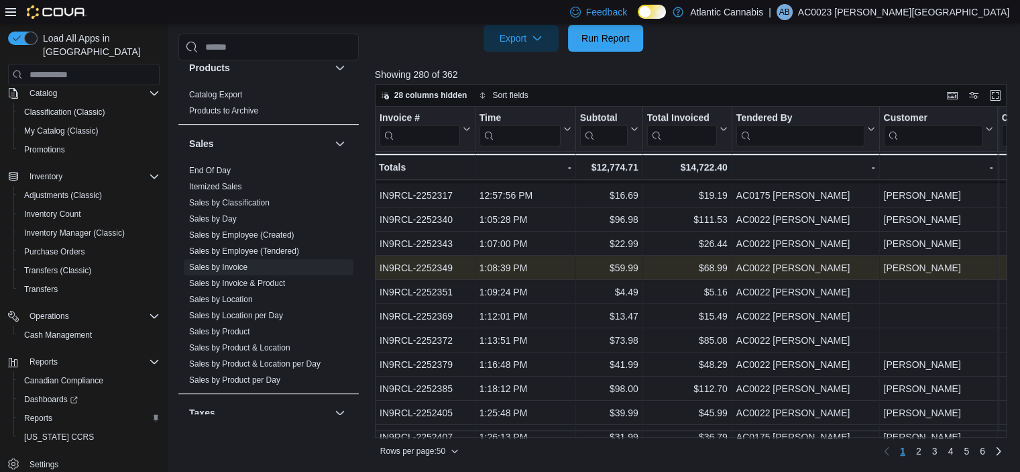
scroll to position [957, 0]
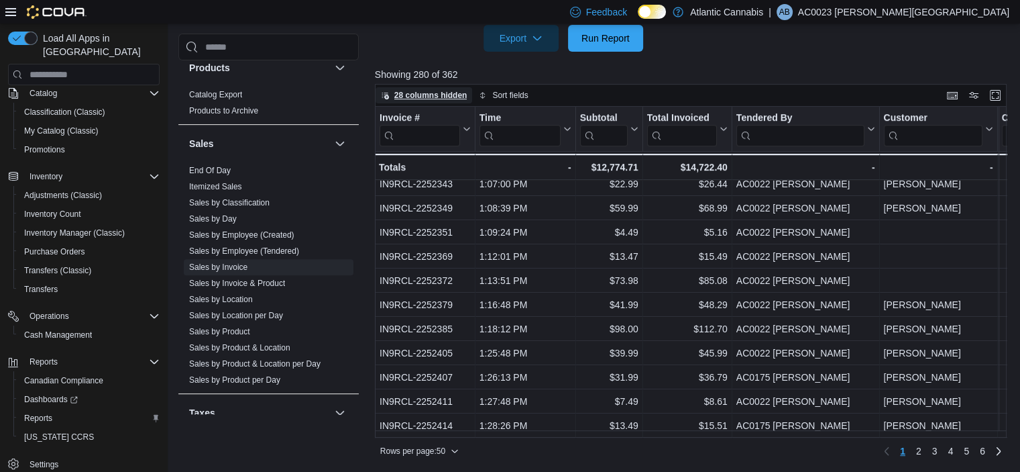
click at [462, 95] on span "28 columns hidden" at bounding box center [430, 95] width 73 height 11
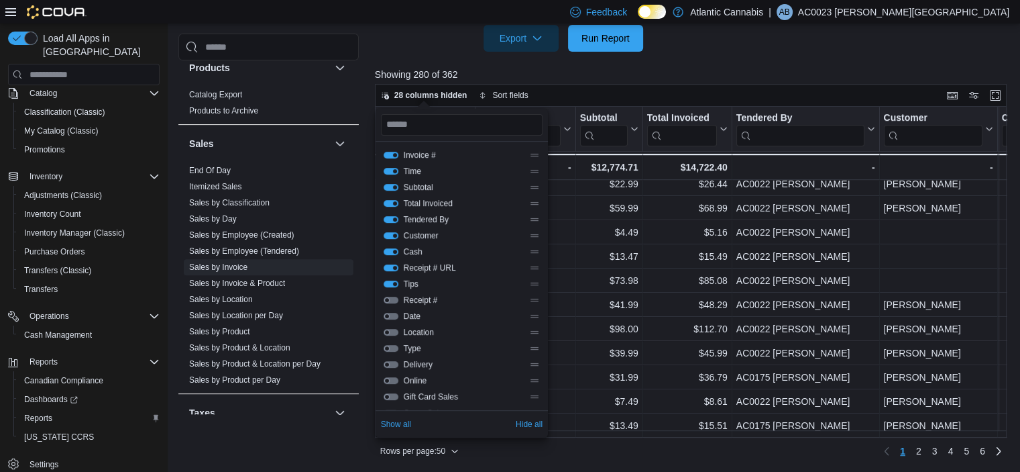
click at [779, 57] on div at bounding box center [694, 60] width 639 height 16
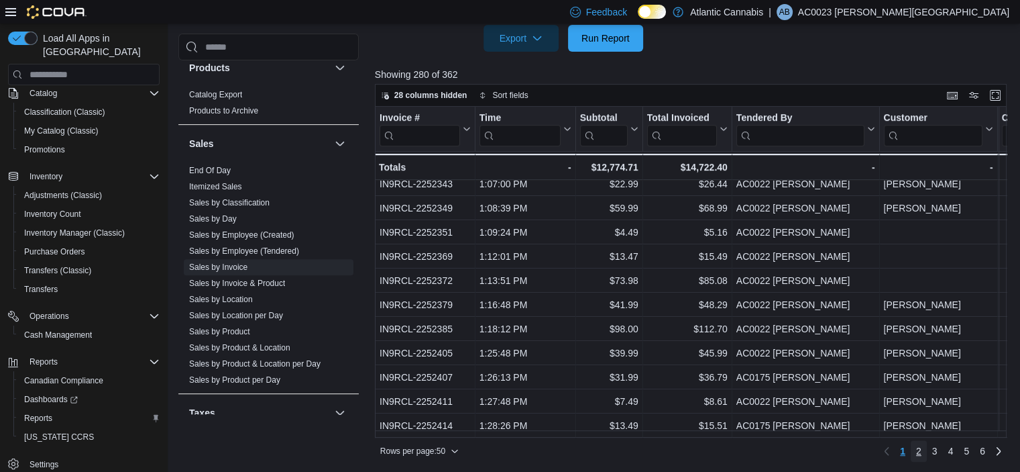
click at [922, 447] on span "2" at bounding box center [918, 450] width 5 height 13
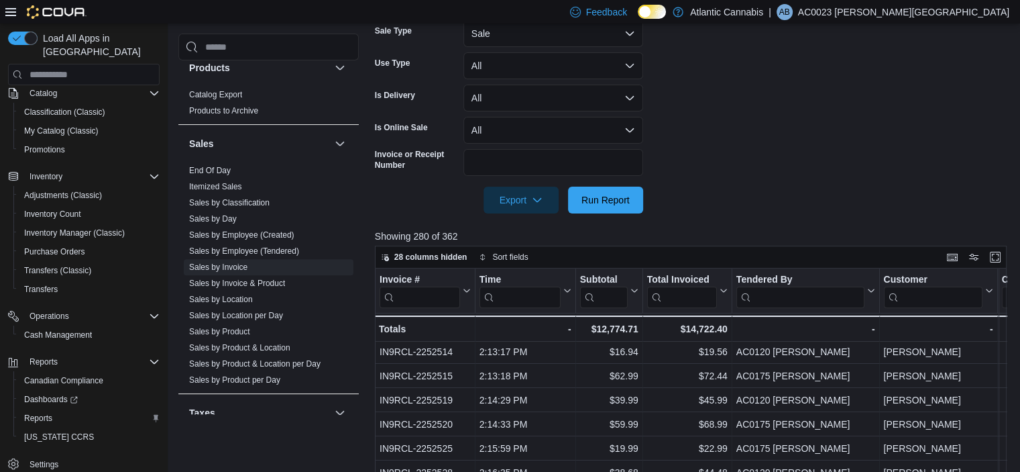
scroll to position [0, 0]
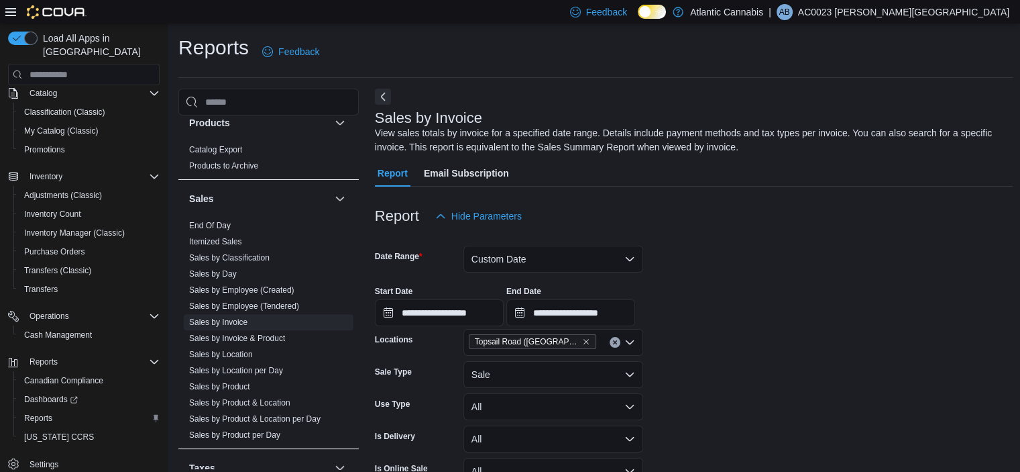
click at [794, 311] on div "**********" at bounding box center [694, 300] width 639 height 51
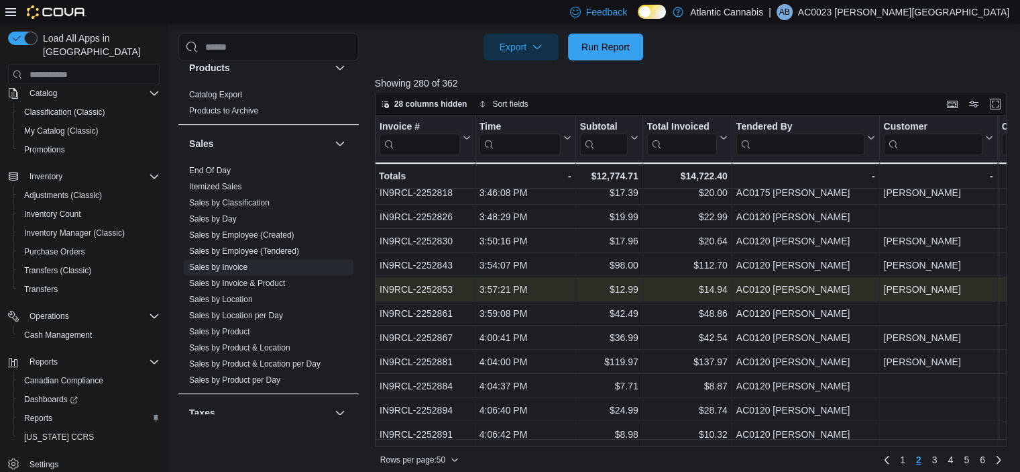
scroll to position [502, 0]
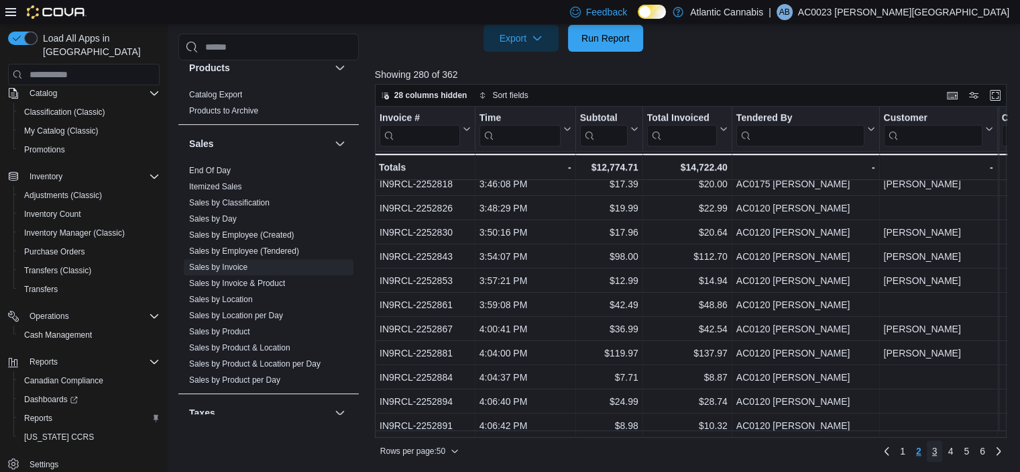
click at [938, 453] on span "3" at bounding box center [934, 450] width 5 height 13
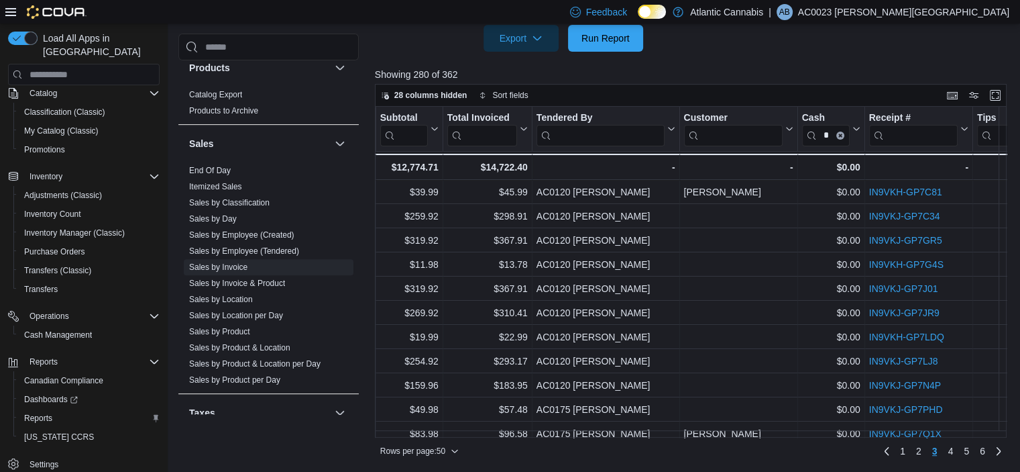
scroll to position [0, 201]
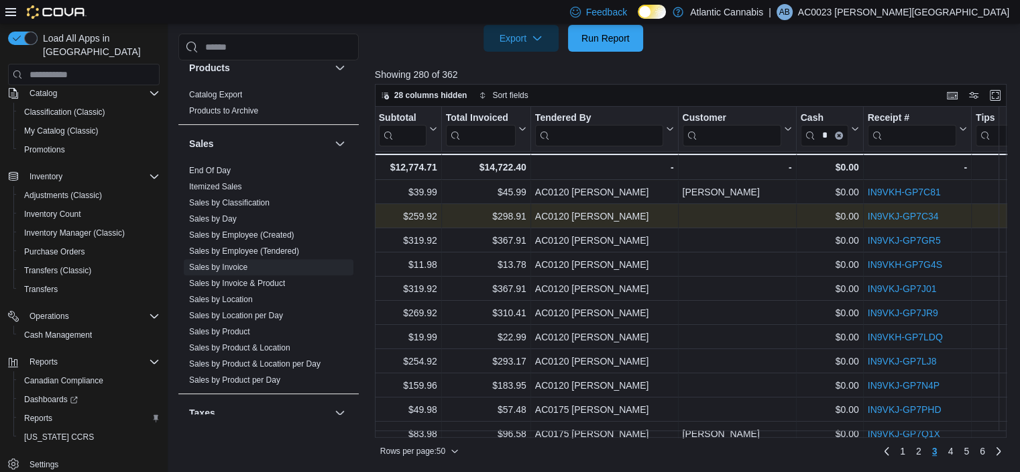
click at [896, 214] on link "IN9VKJ-GP7C34" at bounding box center [902, 216] width 71 height 11
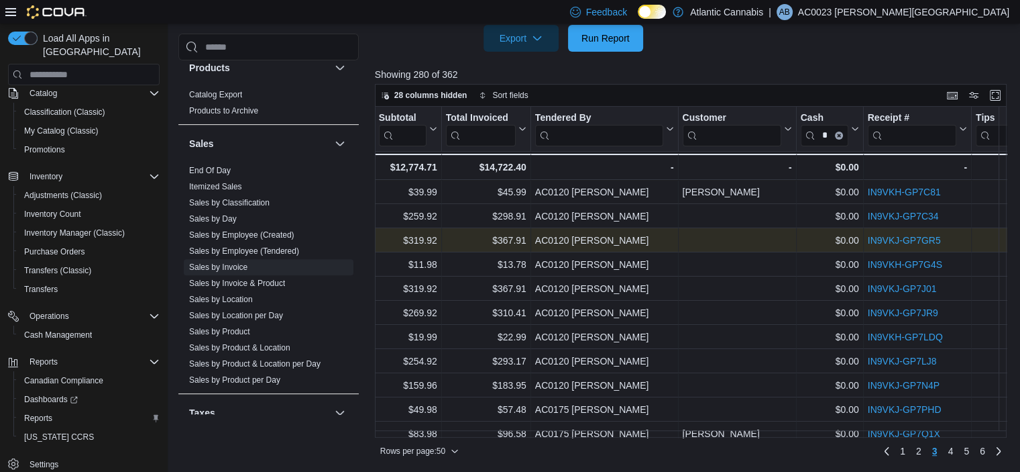
click at [888, 239] on link "IN9VKJ-GP7GR5" at bounding box center [903, 240] width 73 height 11
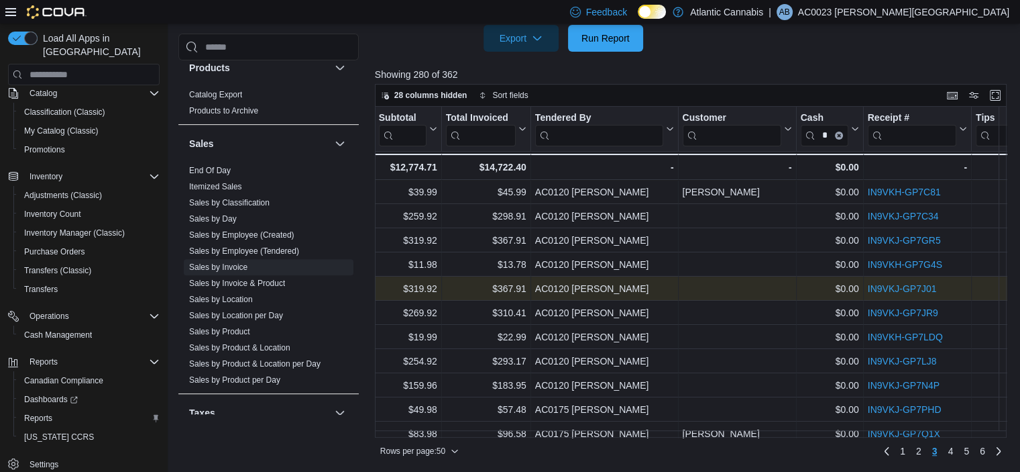
click at [885, 288] on link "IN9VKJ-GP7J01" at bounding box center [901, 288] width 69 height 11
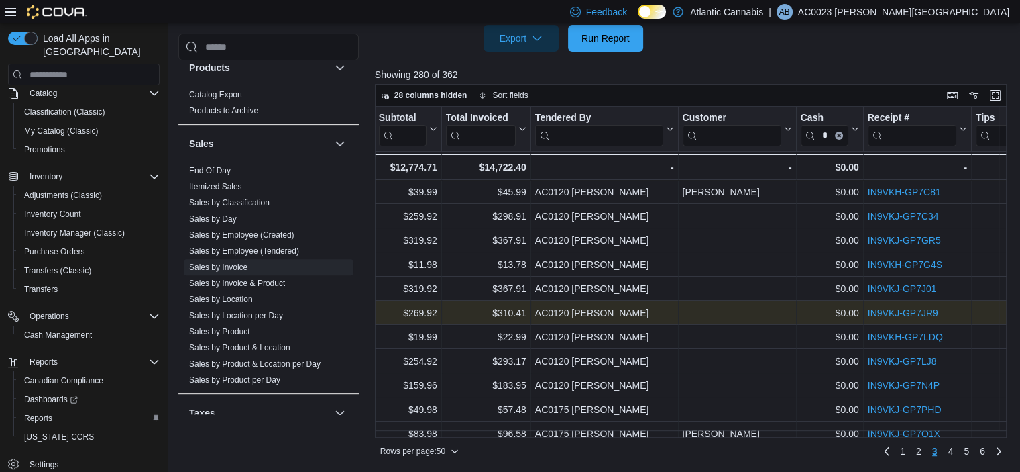
click at [891, 309] on link "IN9VKJ-GP7JR9" at bounding box center [902, 312] width 70 height 11
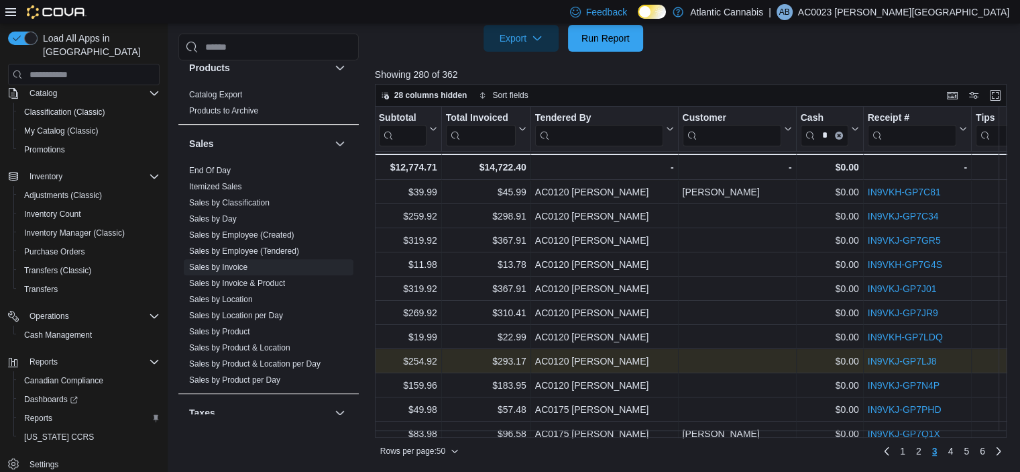
click at [891, 362] on link "IN9VKJ-GP7LJ8" at bounding box center [901, 361] width 69 height 11
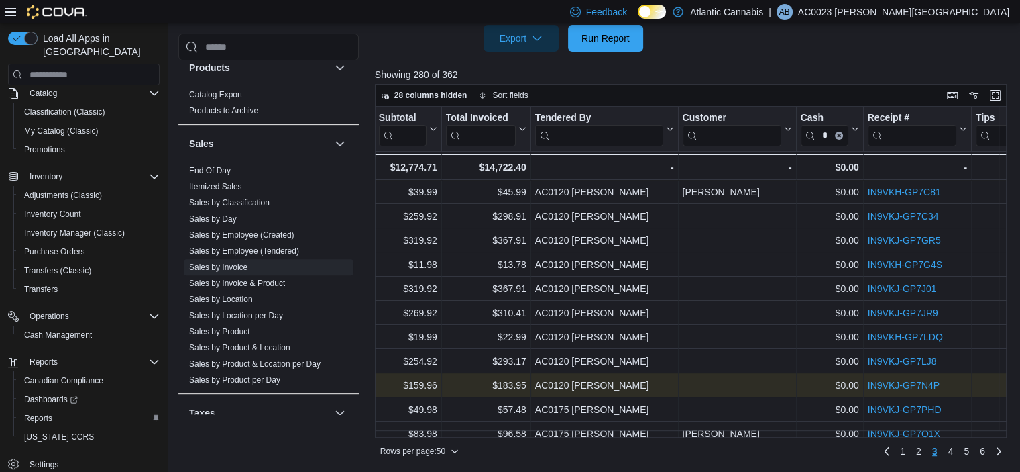
click at [888, 382] on link "IN9VKJ-GP7N4P" at bounding box center [903, 385] width 72 height 11
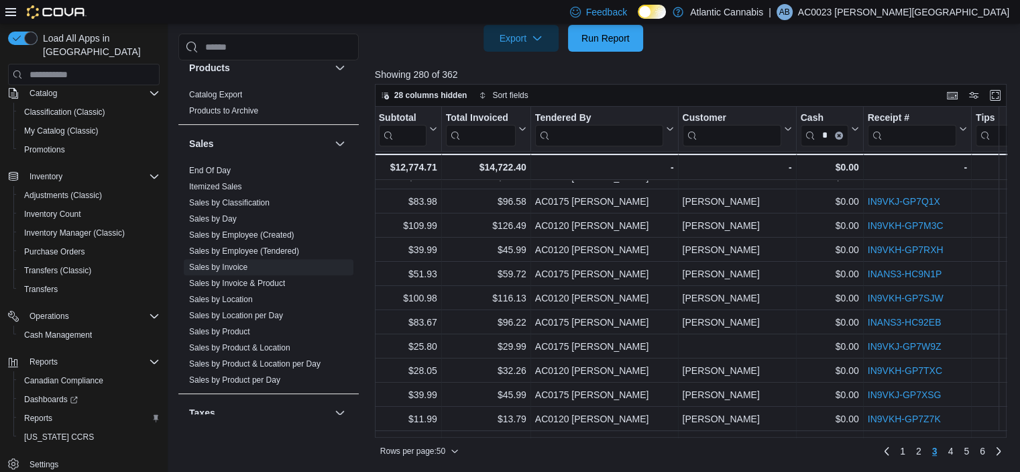
scroll to position [201, 201]
